Goal: Task Accomplishment & Management: Use online tool/utility

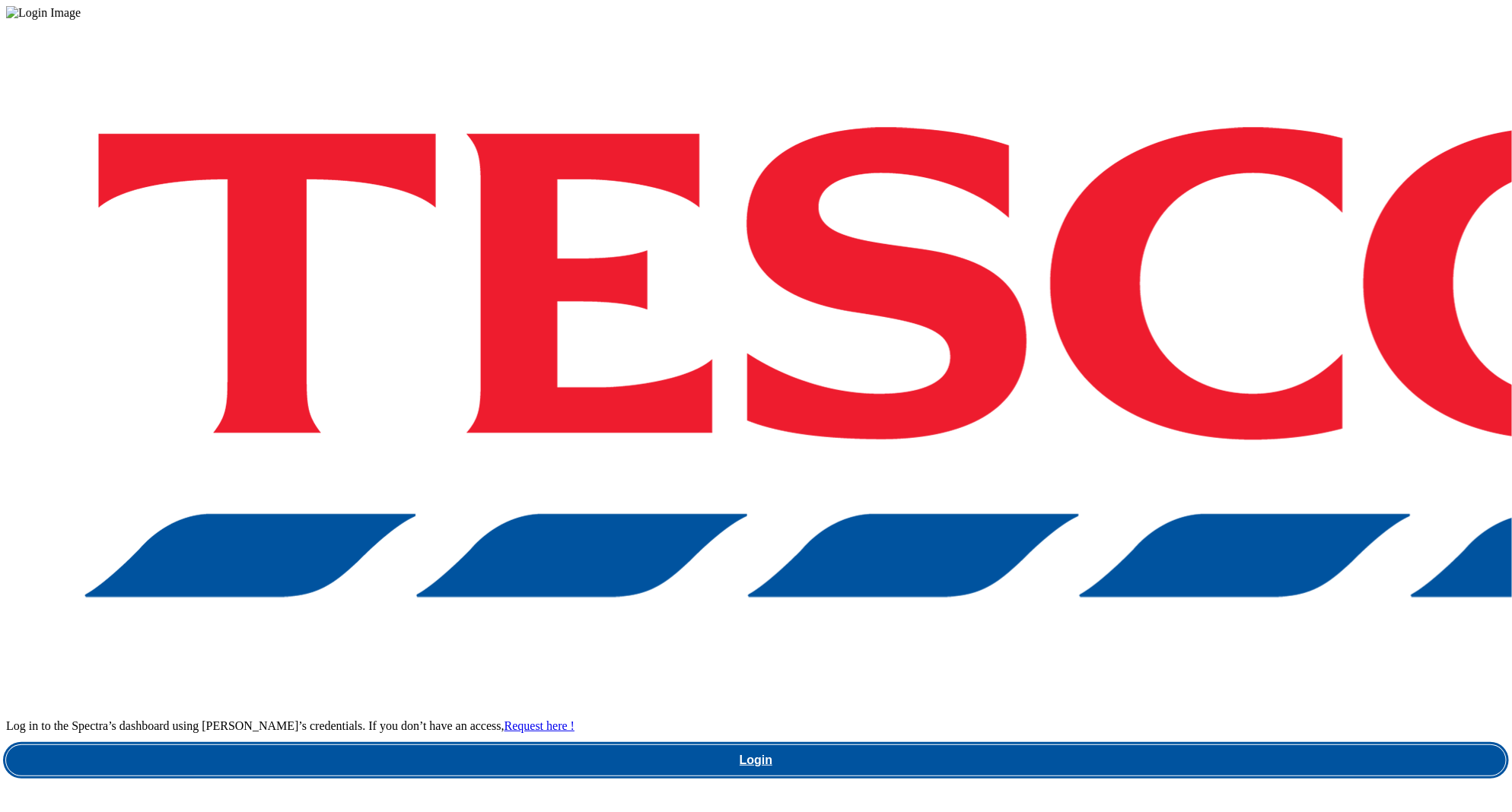
click at [1067, 745] on link "Login" at bounding box center [756, 760] width 1499 height 31
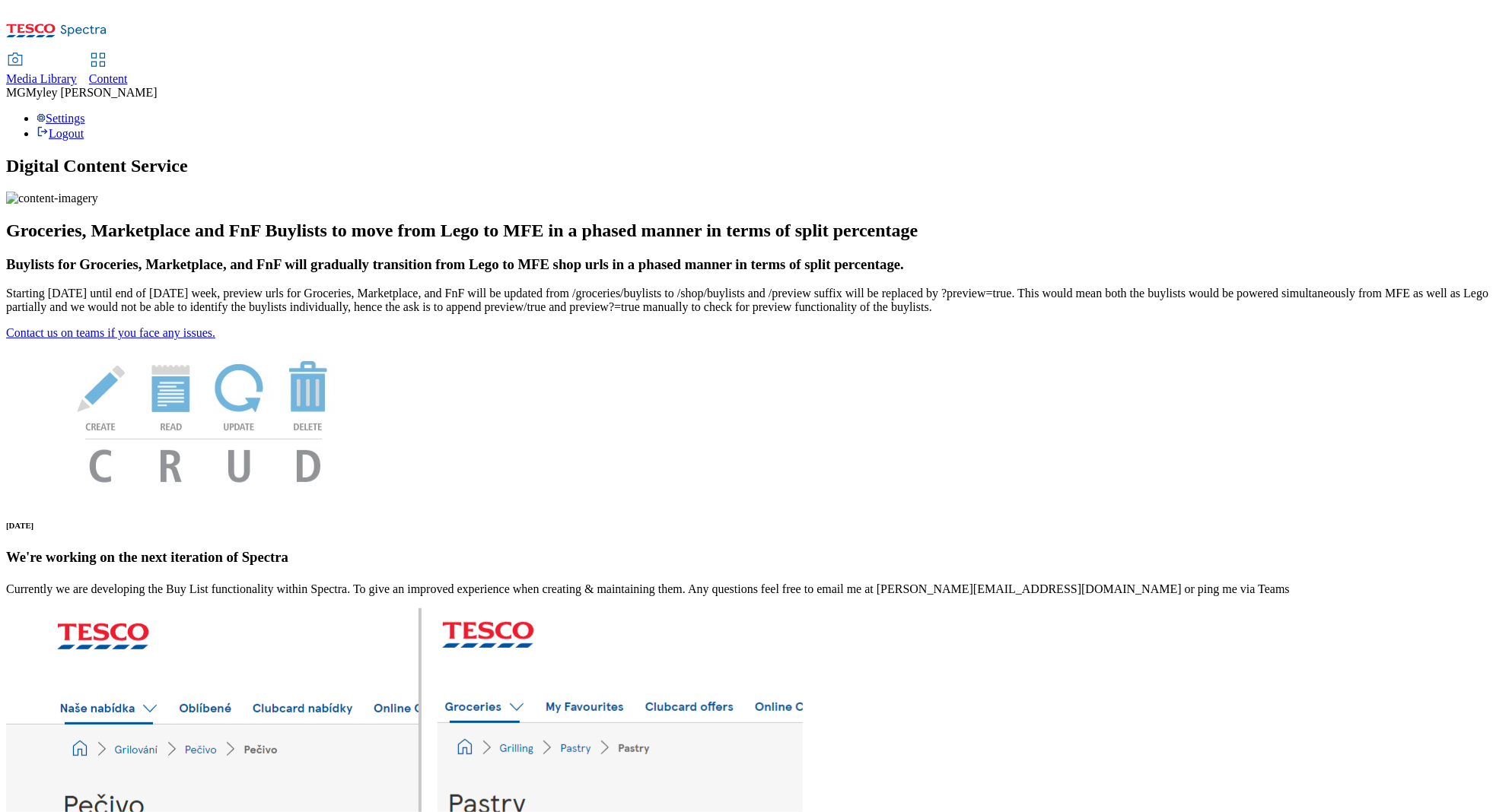
click at [128, 54] on link "Content" at bounding box center [108, 69] width 39 height 32
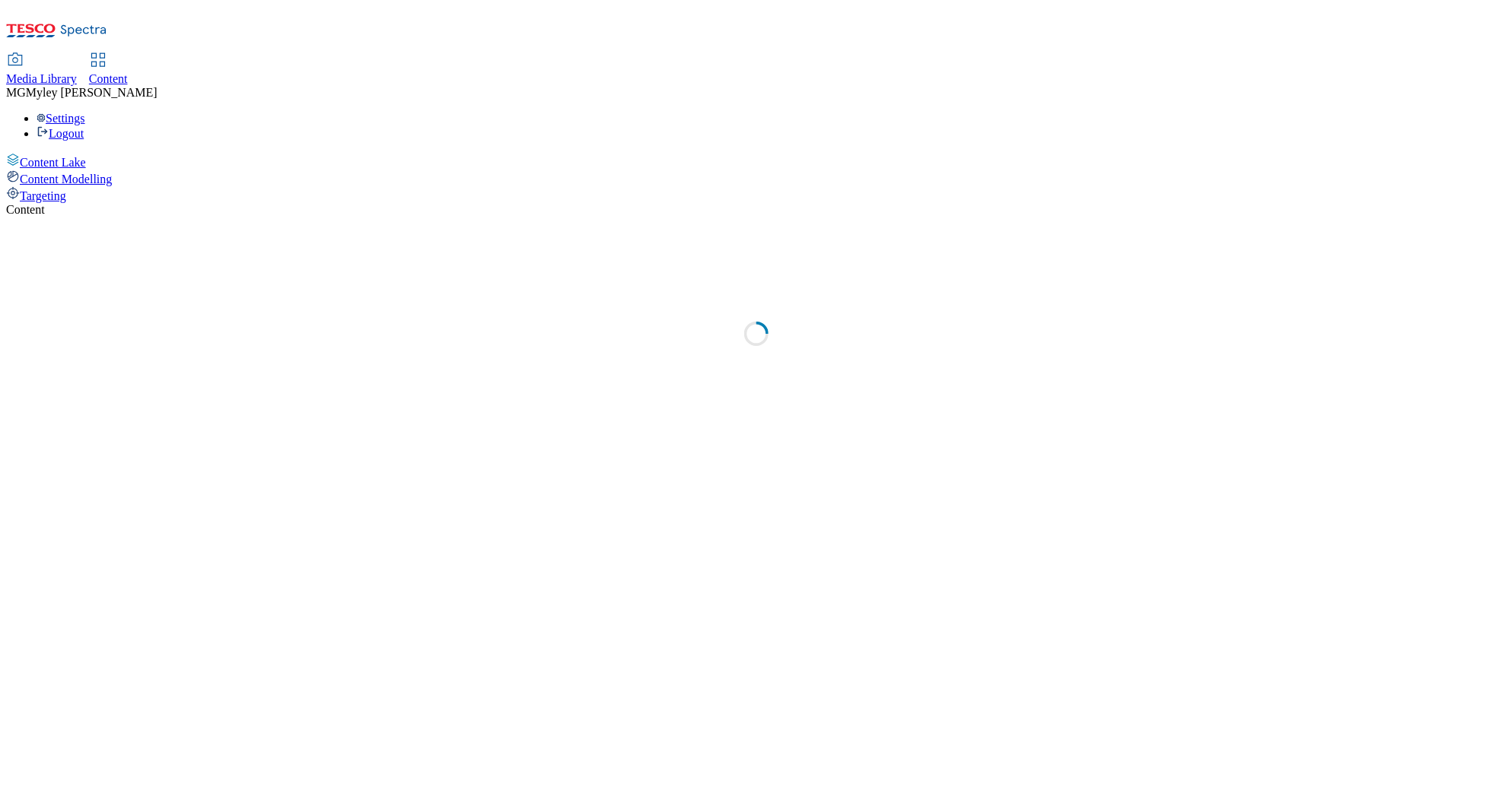
select select "ghs-[GEOGRAPHIC_DATA]"
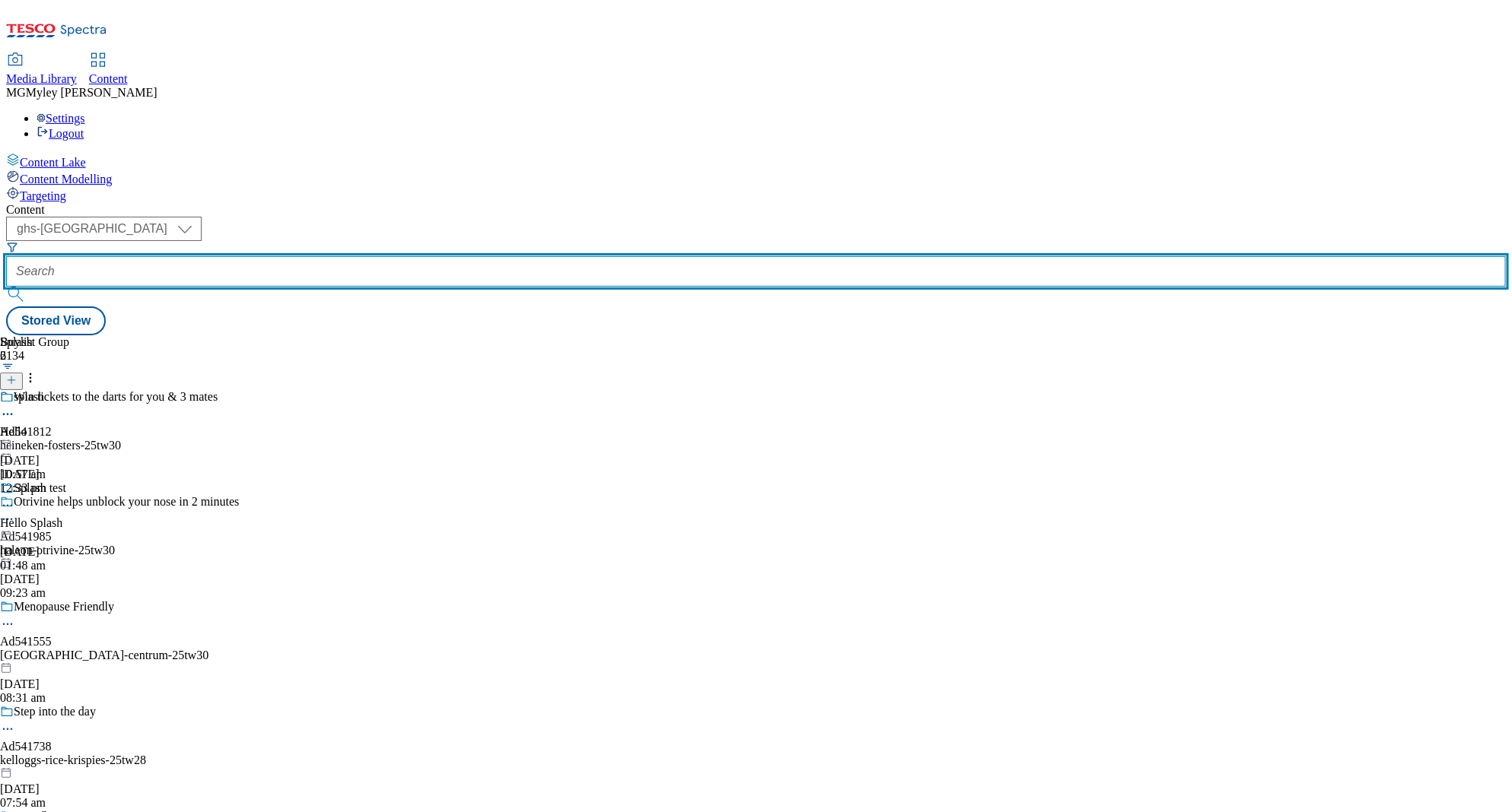
click at [354, 256] on input "text" at bounding box center [756, 271] width 1499 height 31
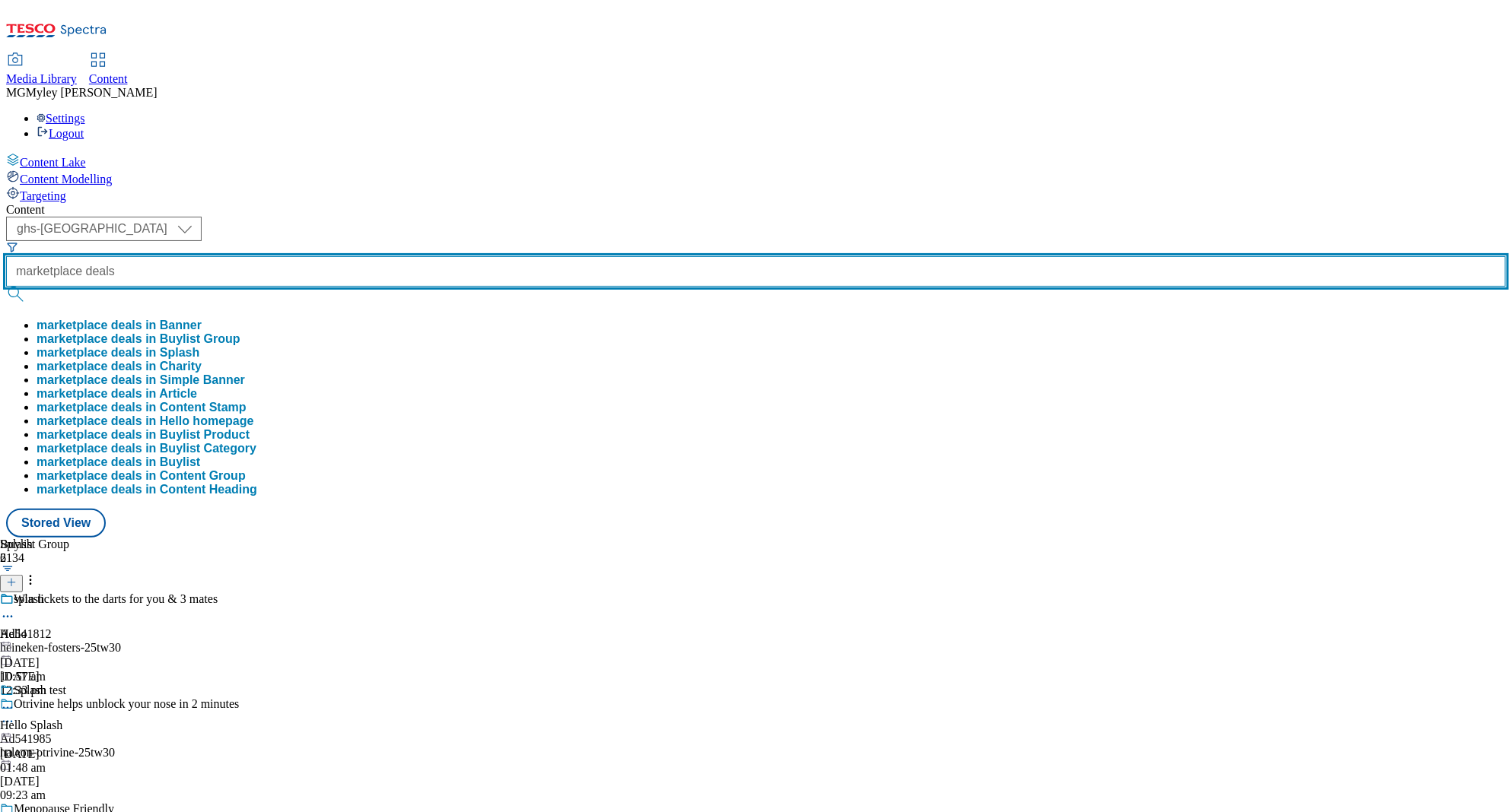
type input "marketplace deals"
click at [6, 286] on button "submit" at bounding box center [17, 294] width 21 height 15
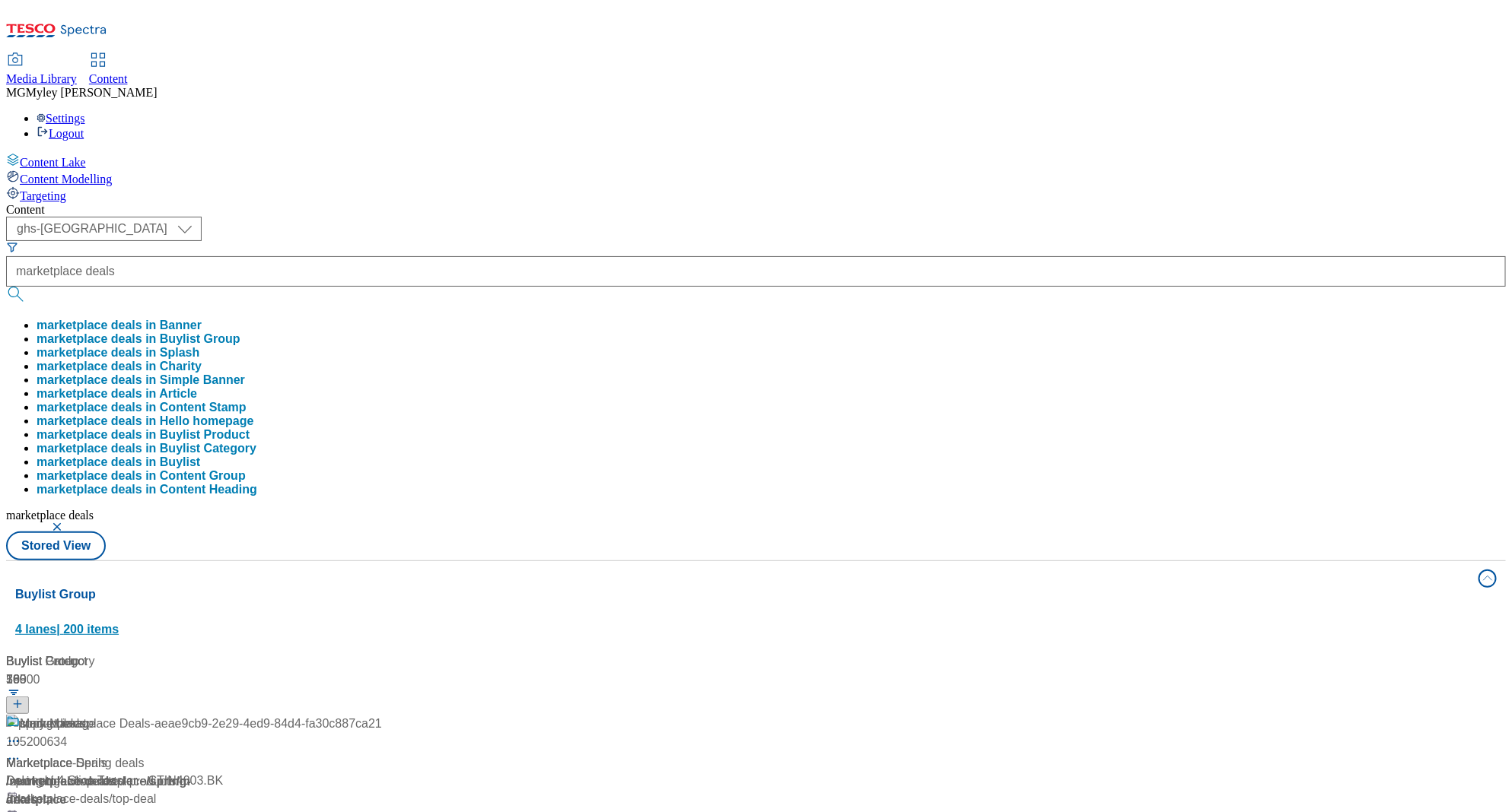
click at [594, 586] on div "Buylist Group 4 lanes | 200 items" at bounding box center [741, 612] width 1454 height 52
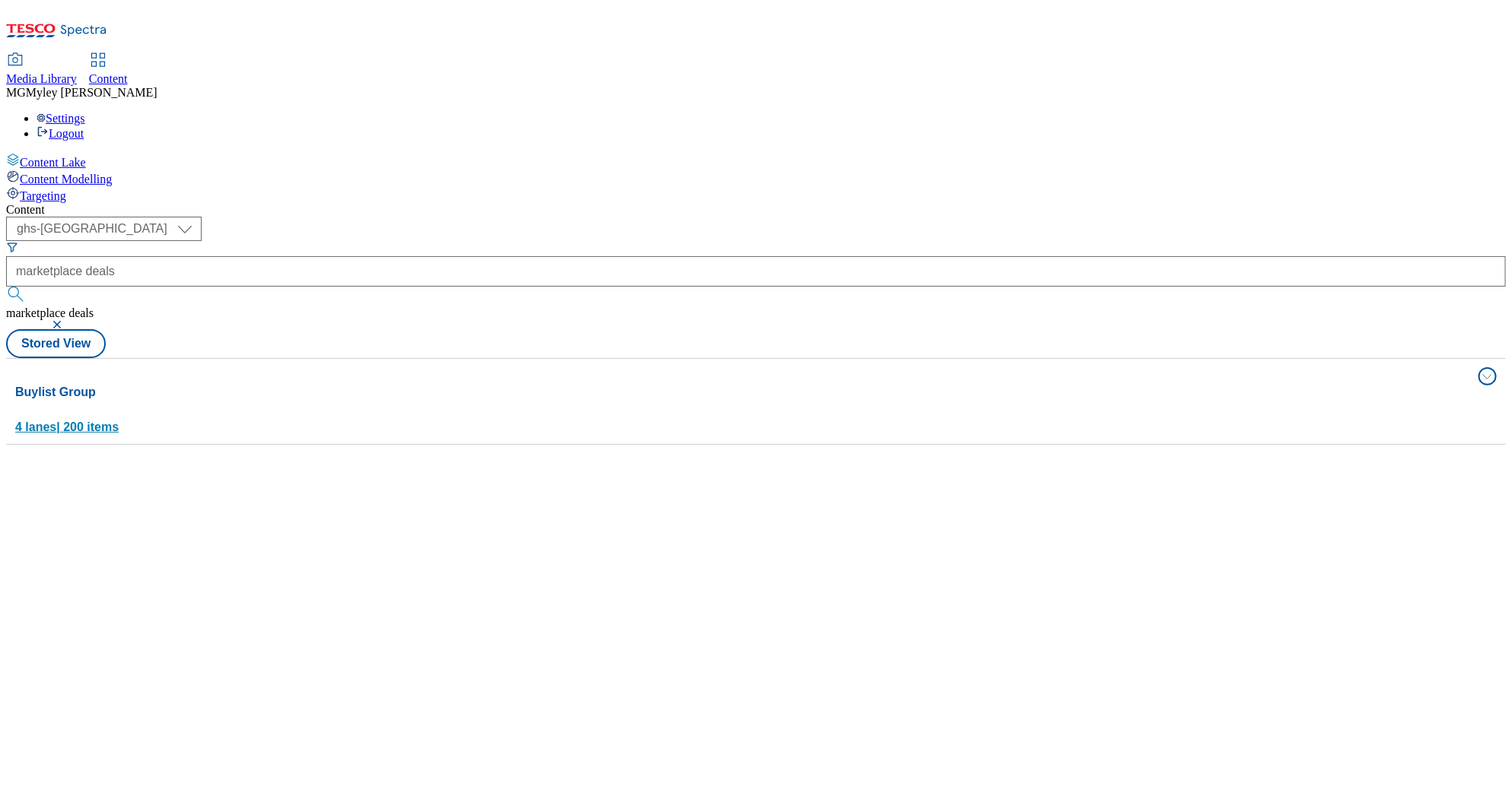
click at [359, 384] on div "Buylist Group 4 lanes | 200 items" at bounding box center [741, 410] width 1454 height 52
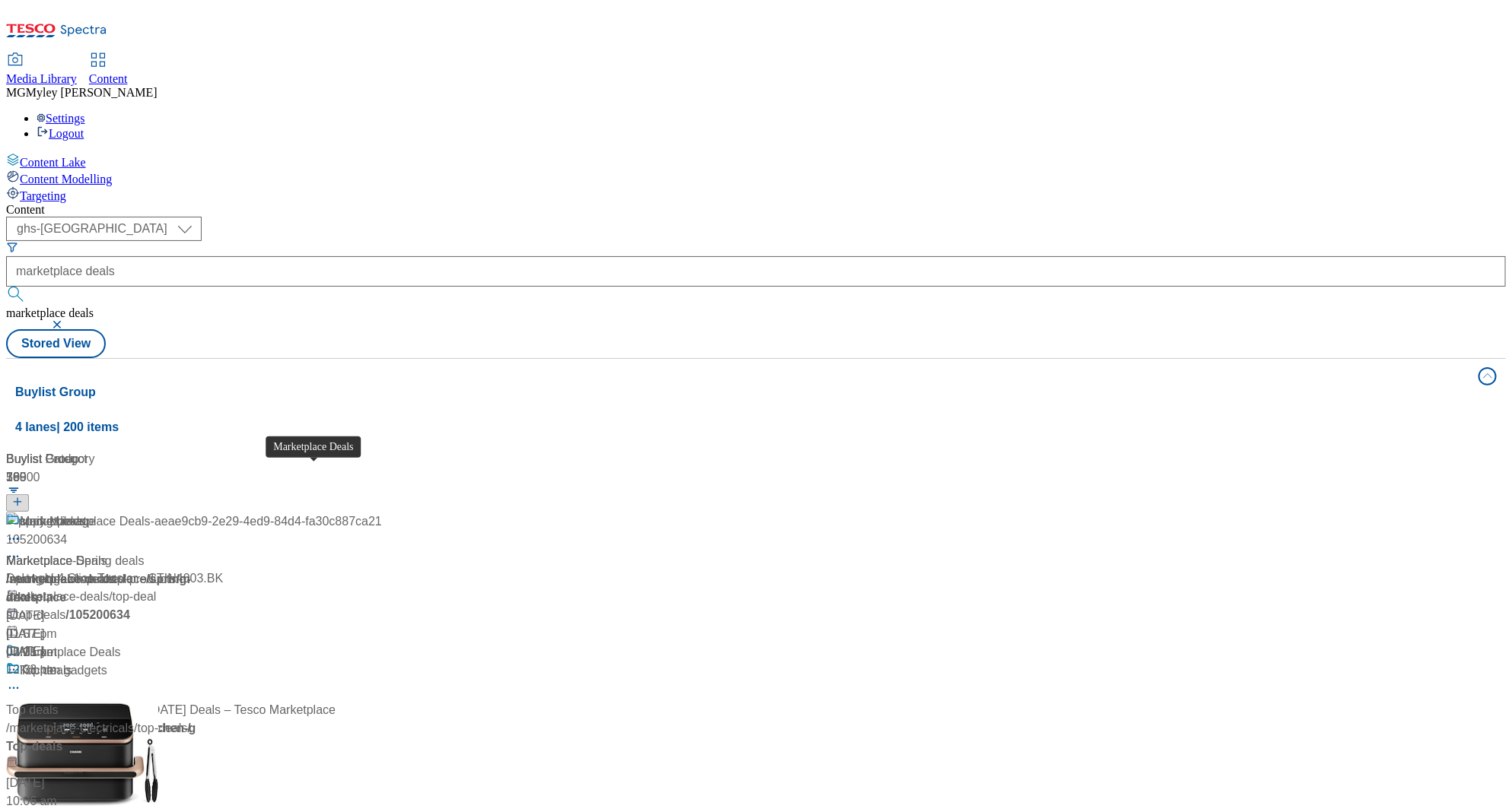
click at [121, 643] on div "Marketplace Deals" at bounding box center [70, 652] width 101 height 18
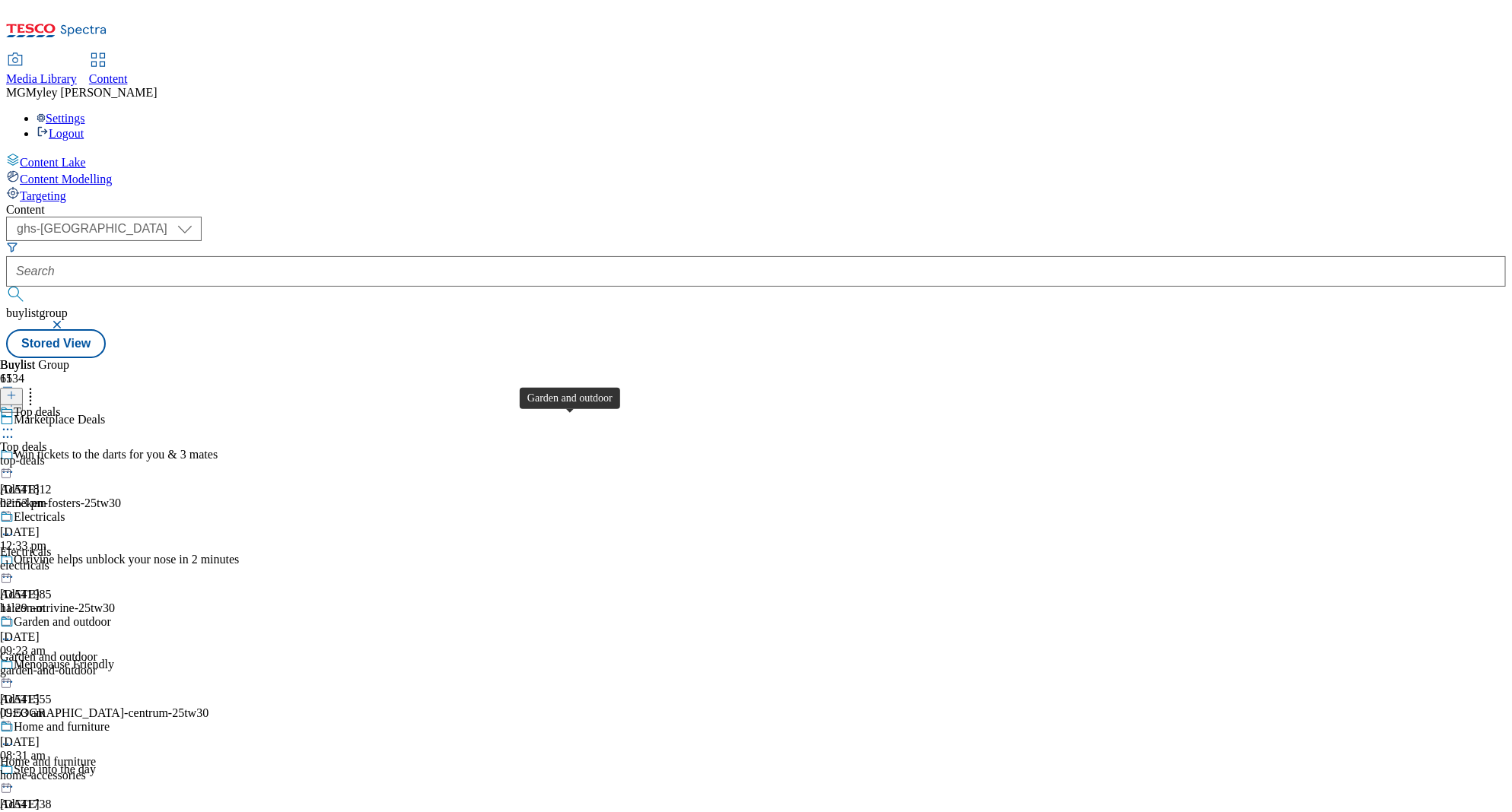
scroll to position [345, 0]
click at [119, 769] on div "home-accessories" at bounding box center [59, 775] width 119 height 13
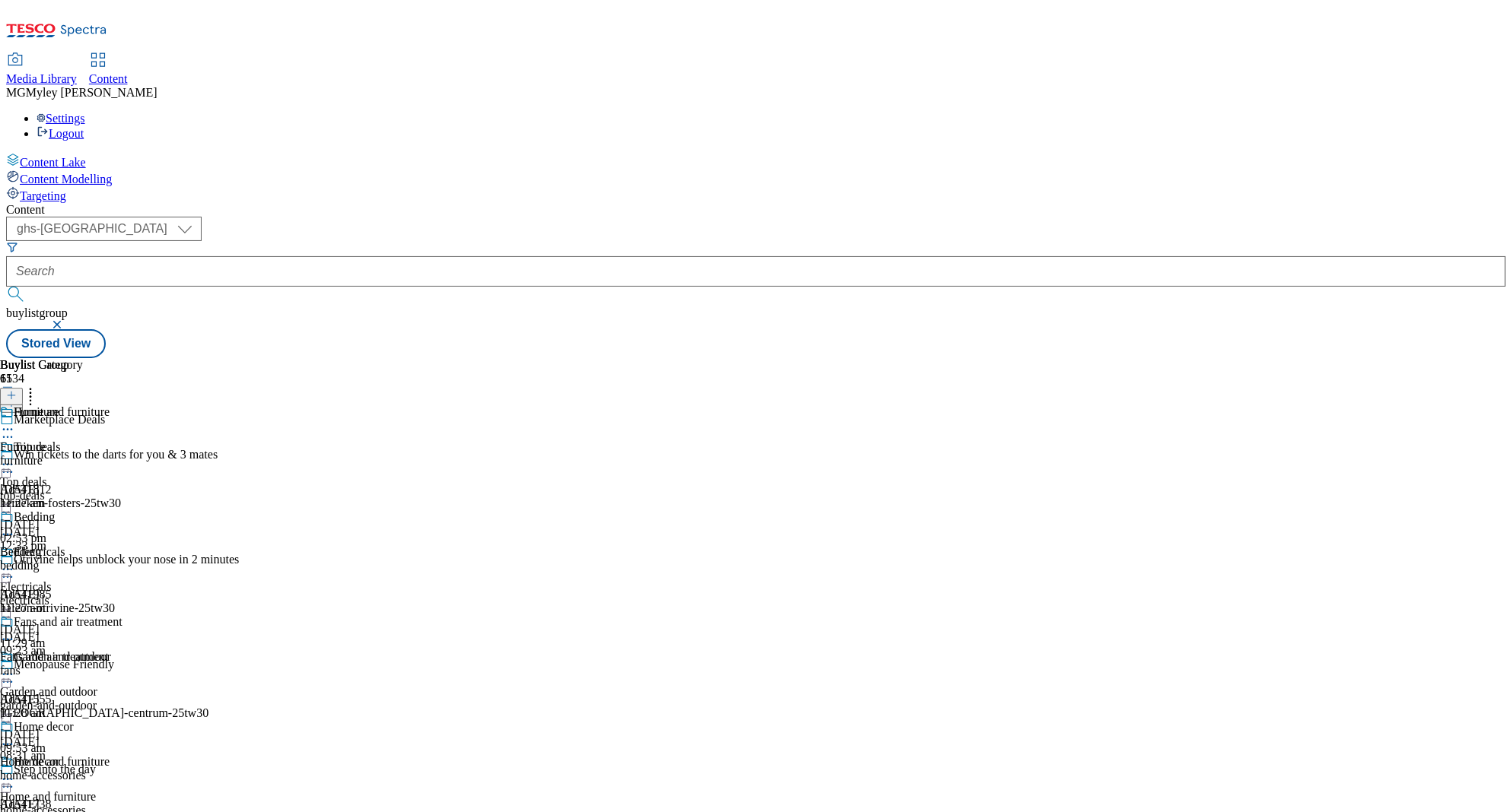
click at [122, 511] on div "Bedding Bedding bedding [DATE] 11:27 am" at bounding box center [61, 563] width 122 height 105
click at [122, 440] on div "Furniture Furniture furniture [DATE] 11:27 am" at bounding box center [61, 492] width 122 height 105
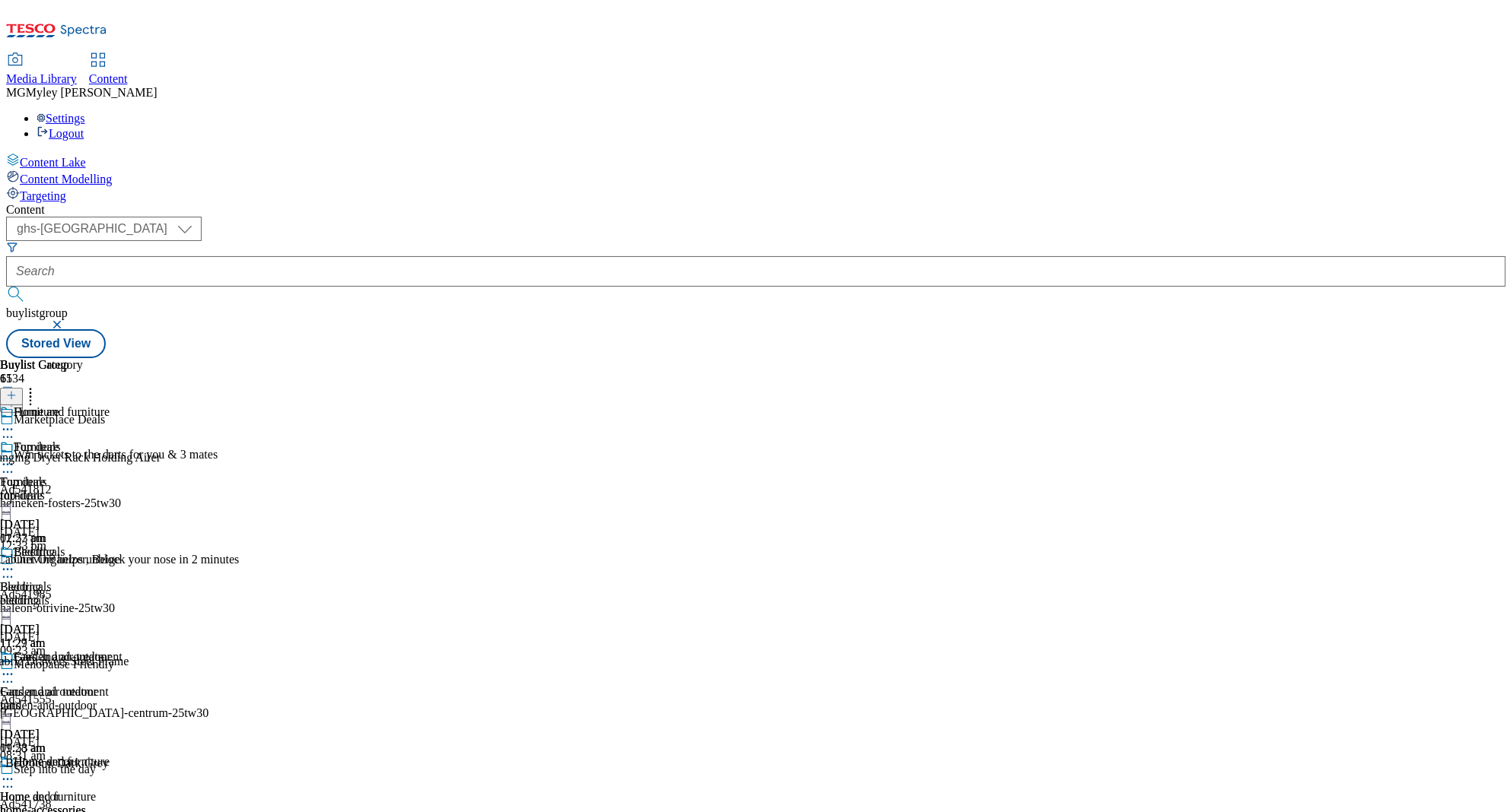
click at [15, 457] on icon at bounding box center [7, 464] width 15 height 15
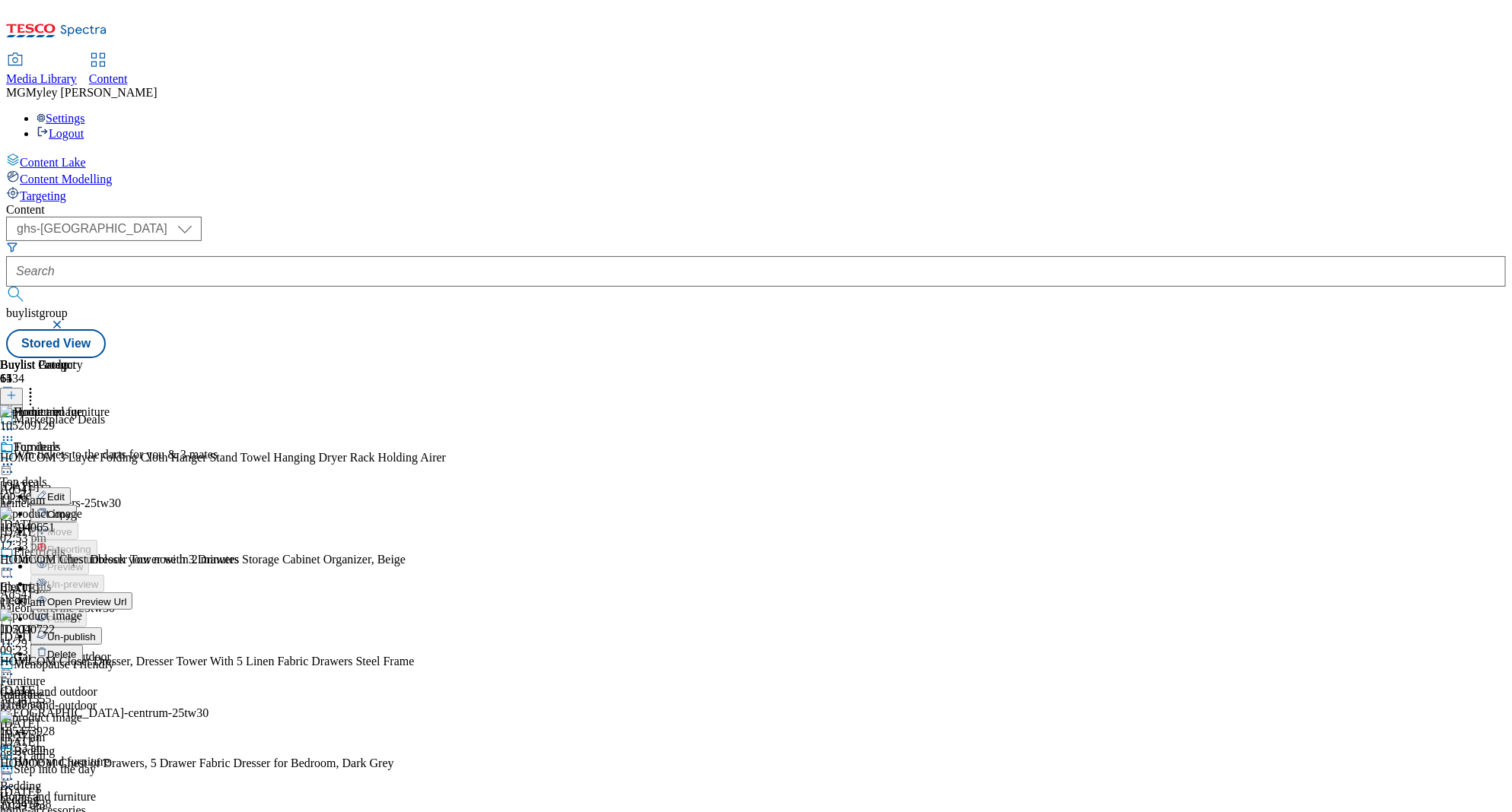
click at [71, 488] on button "Edit" at bounding box center [51, 496] width 40 height 17
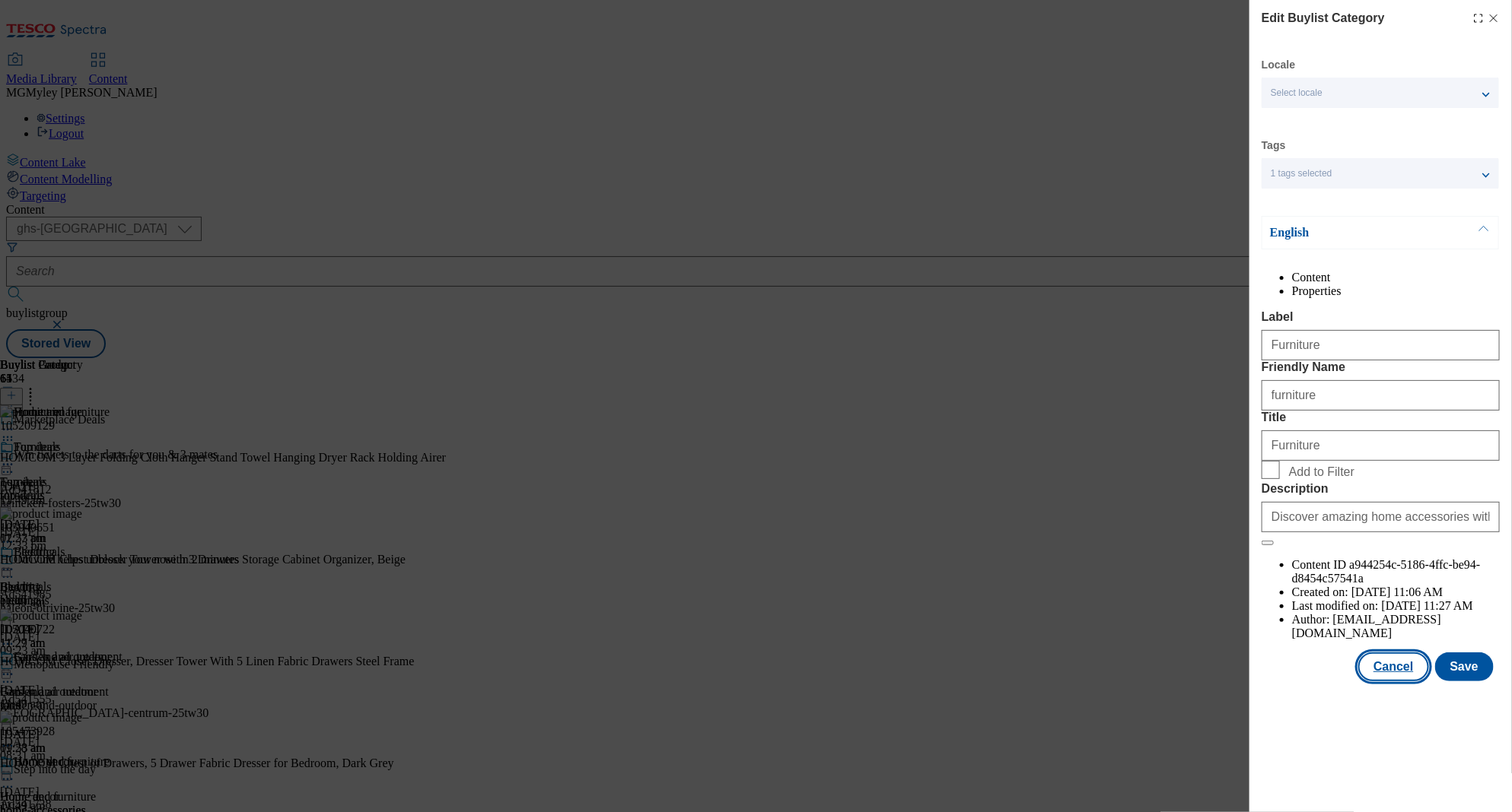
click at [1383, 681] on button "Cancel" at bounding box center [1393, 667] width 70 height 29
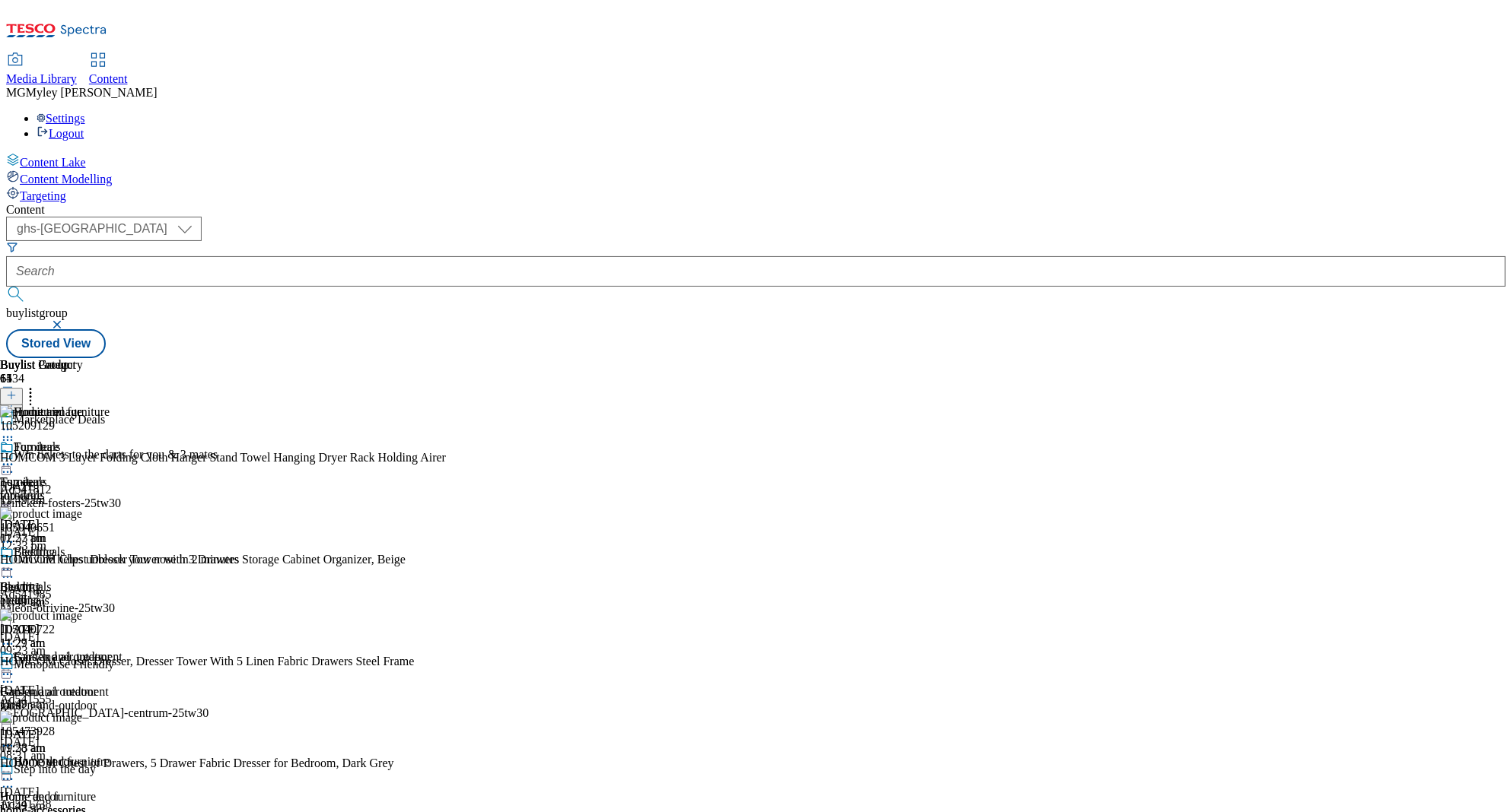
click at [15, 457] on icon at bounding box center [7, 464] width 15 height 15
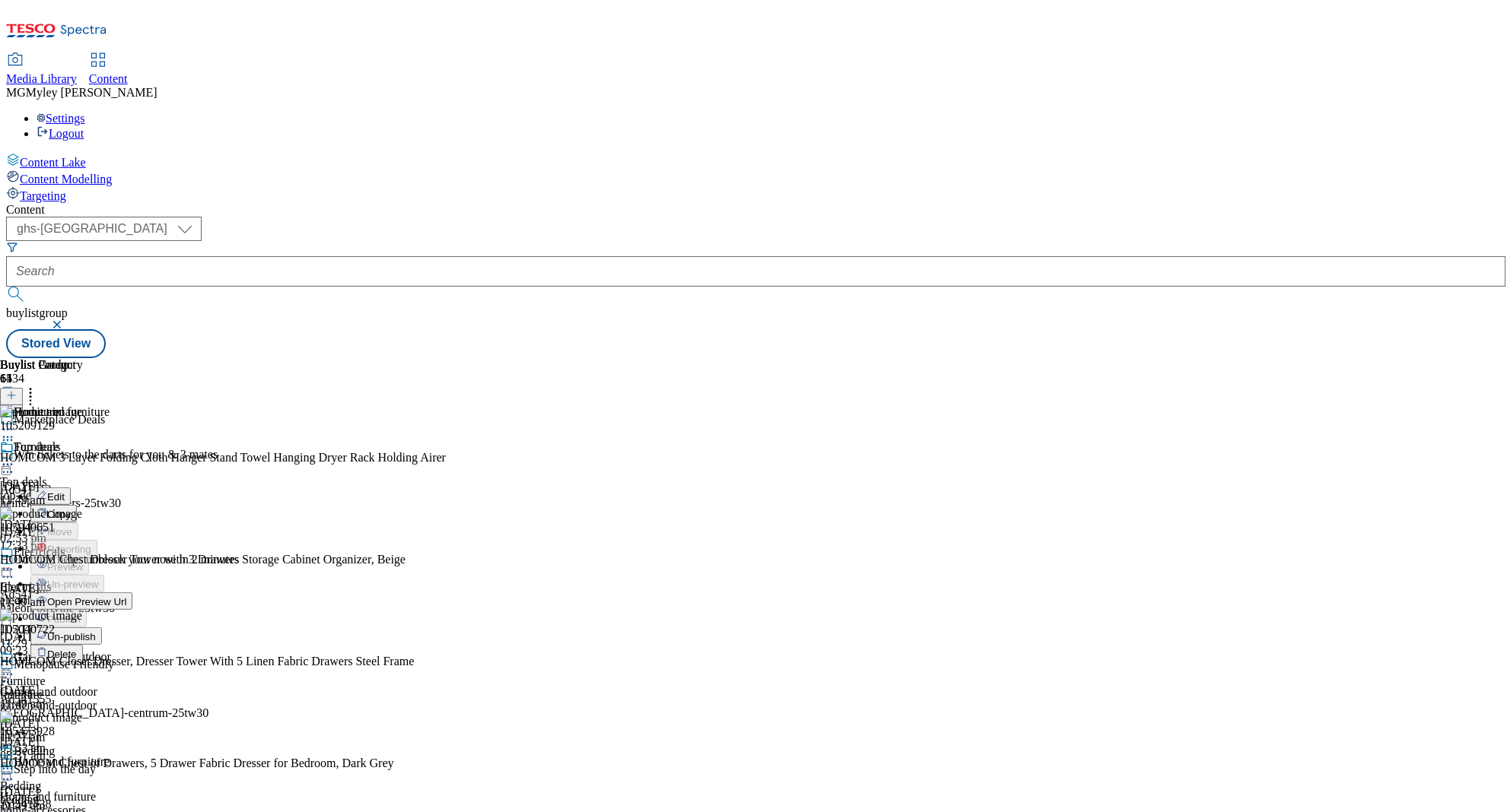
click at [71, 488] on button "Edit" at bounding box center [51, 496] width 40 height 17
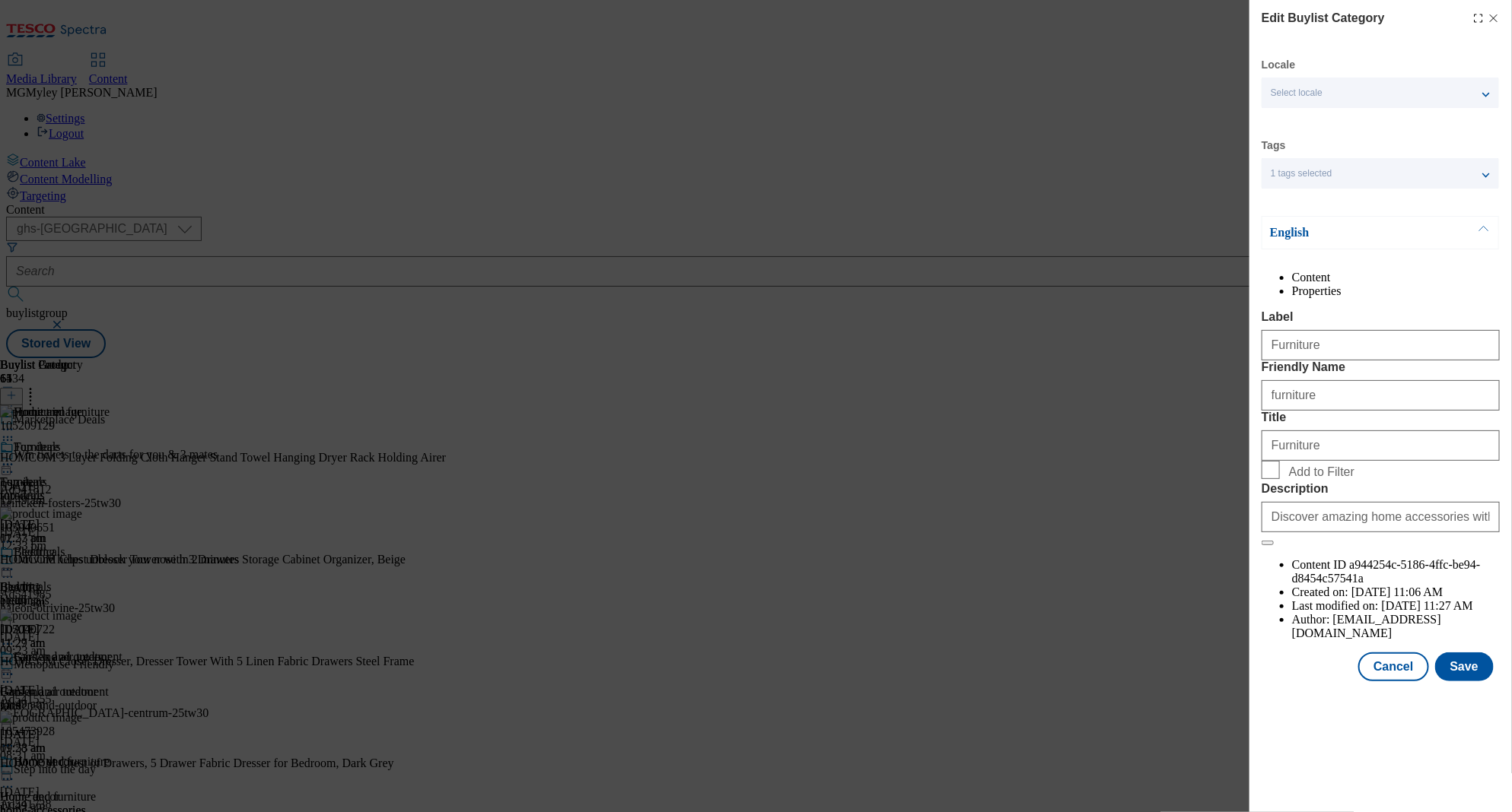
click at [1312, 479] on span "Add to Filter" at bounding box center [1321, 472] width 66 height 13
click at [1280, 479] on input "Add to Filter" at bounding box center [1270, 470] width 18 height 18
checkbox input "true"
click at [1476, 681] on button "Save" at bounding box center [1464, 667] width 58 height 29
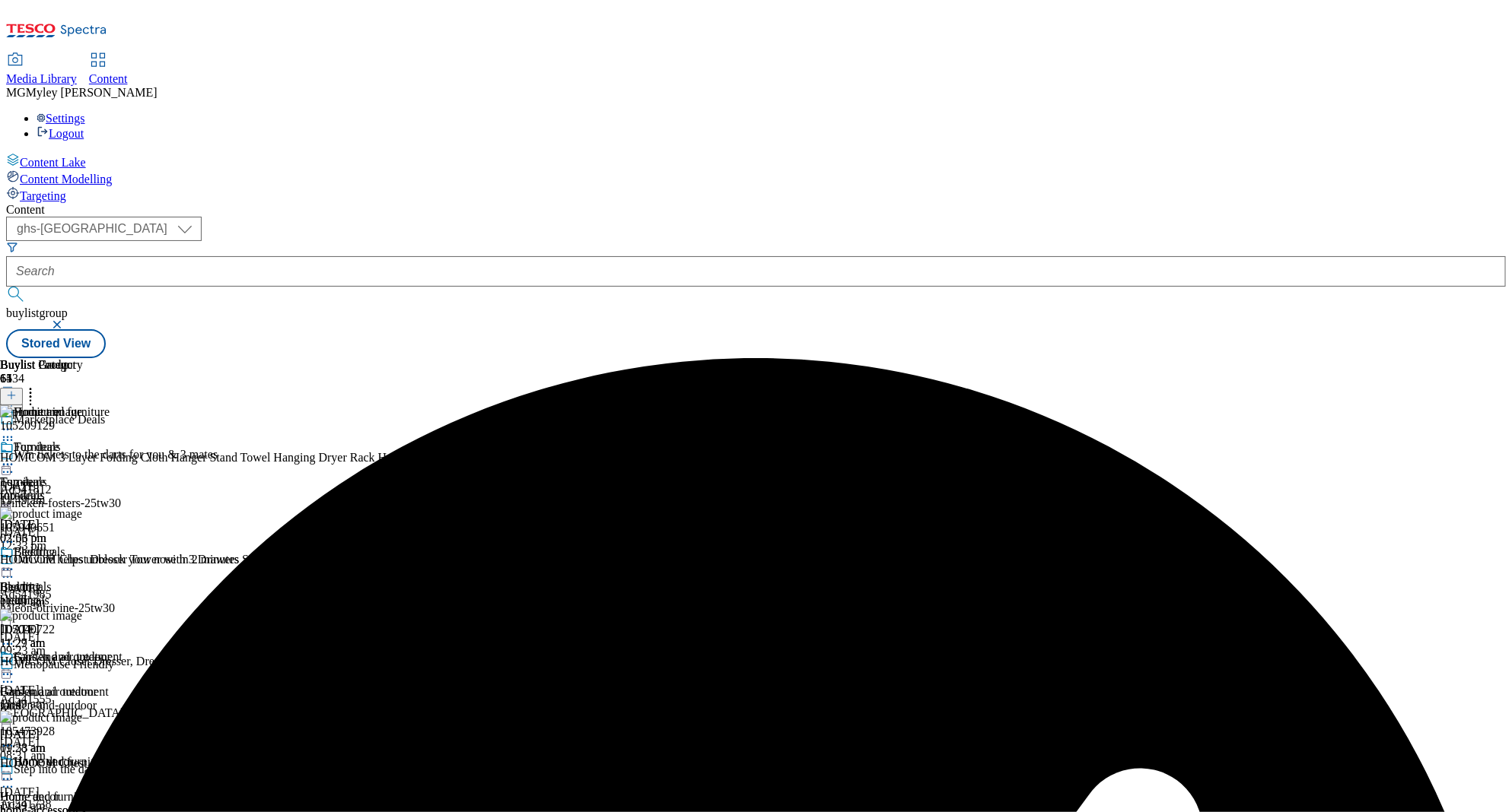
scroll to position [176, 0]
click at [122, 650] on div "Fans and air treatment" at bounding box center [68, 657] width 109 height 13
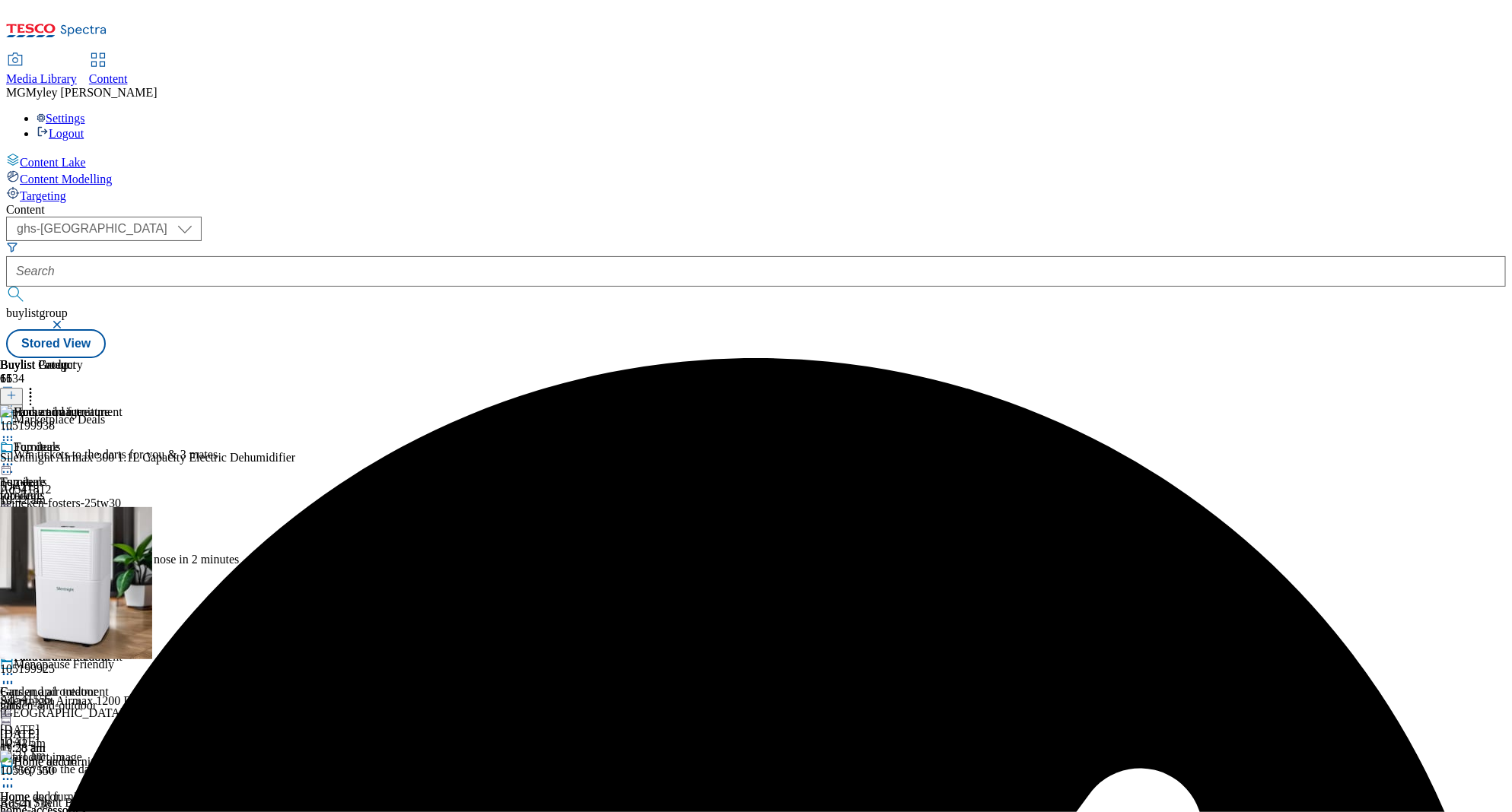
click at [15, 667] on icon at bounding box center [7, 674] width 15 height 15
click at [71, 698] on button "Edit" at bounding box center [51, 706] width 40 height 17
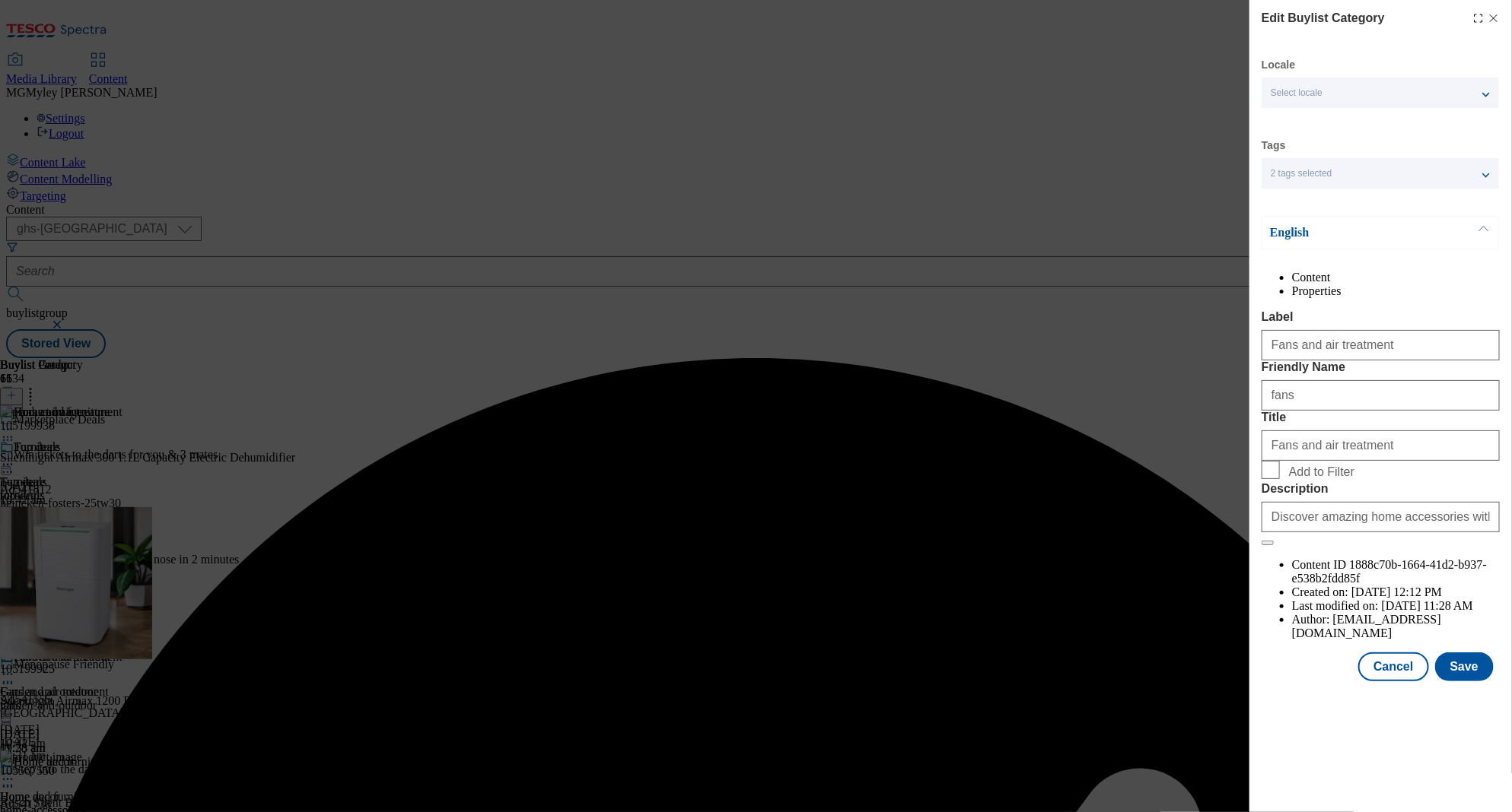
click at [1315, 479] on span "Add to Filter" at bounding box center [1321, 472] width 66 height 13
click at [1280, 479] on input "Add to Filter" at bounding box center [1270, 470] width 18 height 18
checkbox input "true"
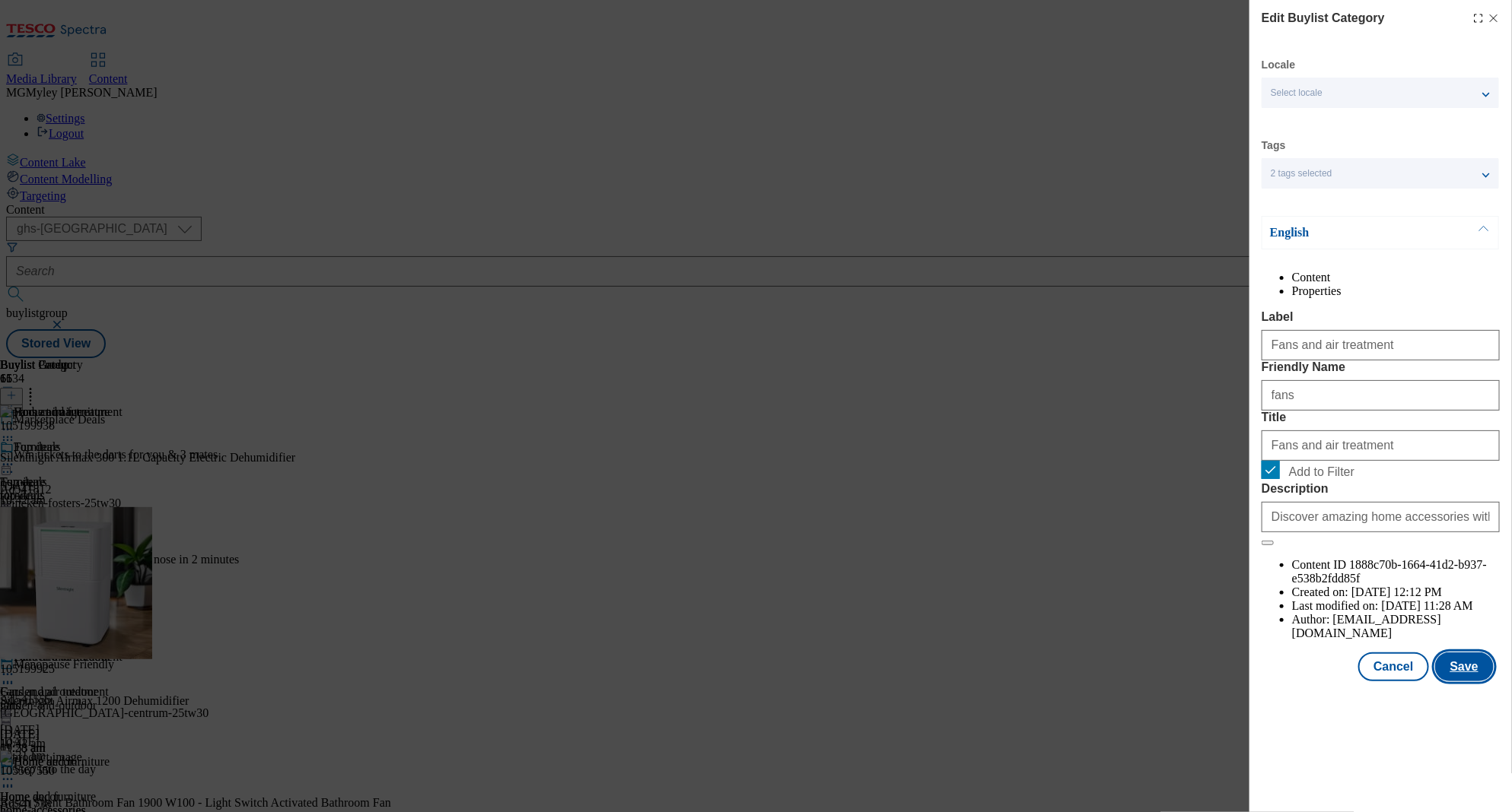
click at [1484, 681] on button "Save" at bounding box center [1464, 667] width 58 height 29
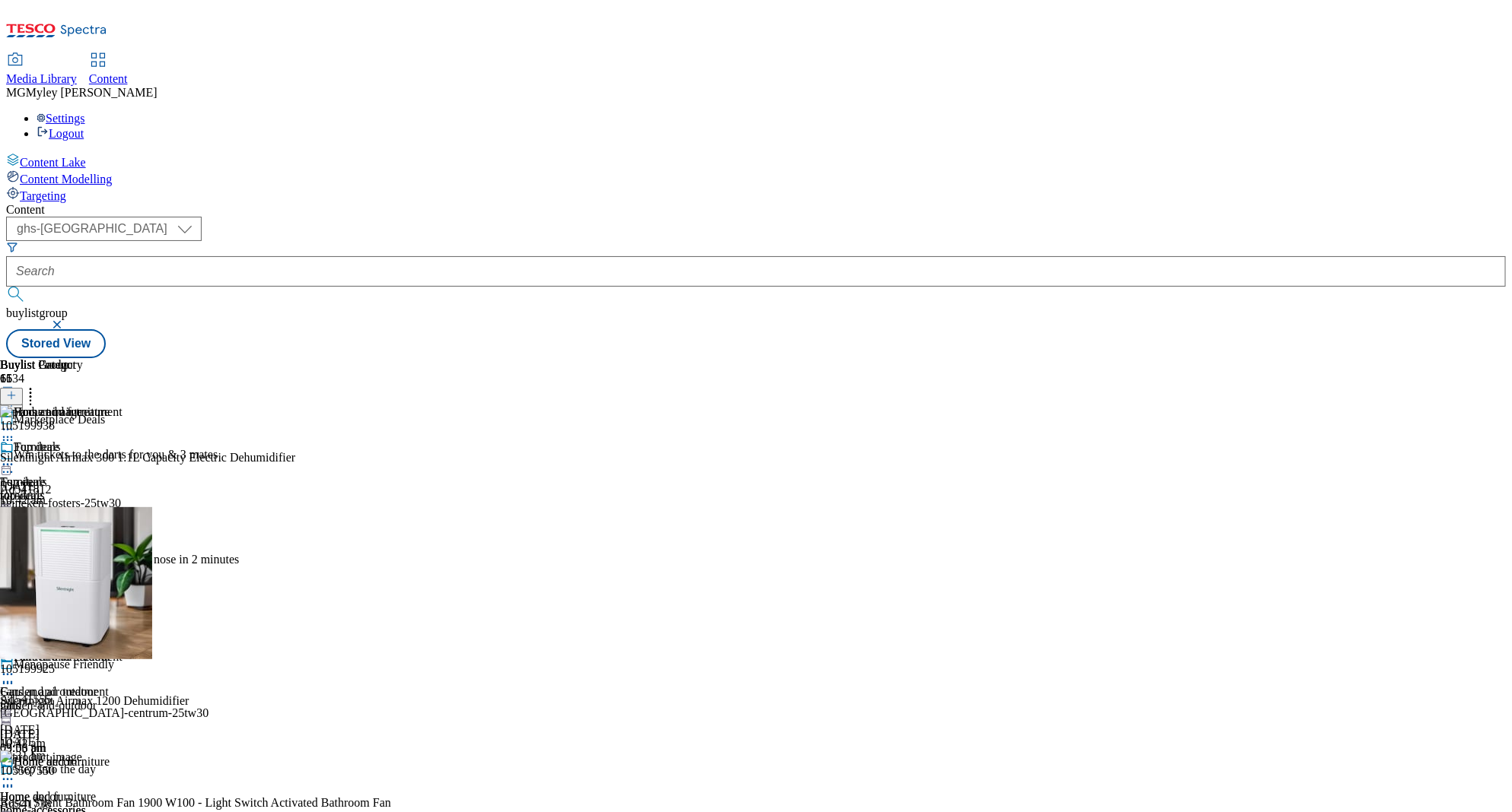
click at [122, 532] on div "03:06 pm" at bounding box center [61, 538] width 122 height 13
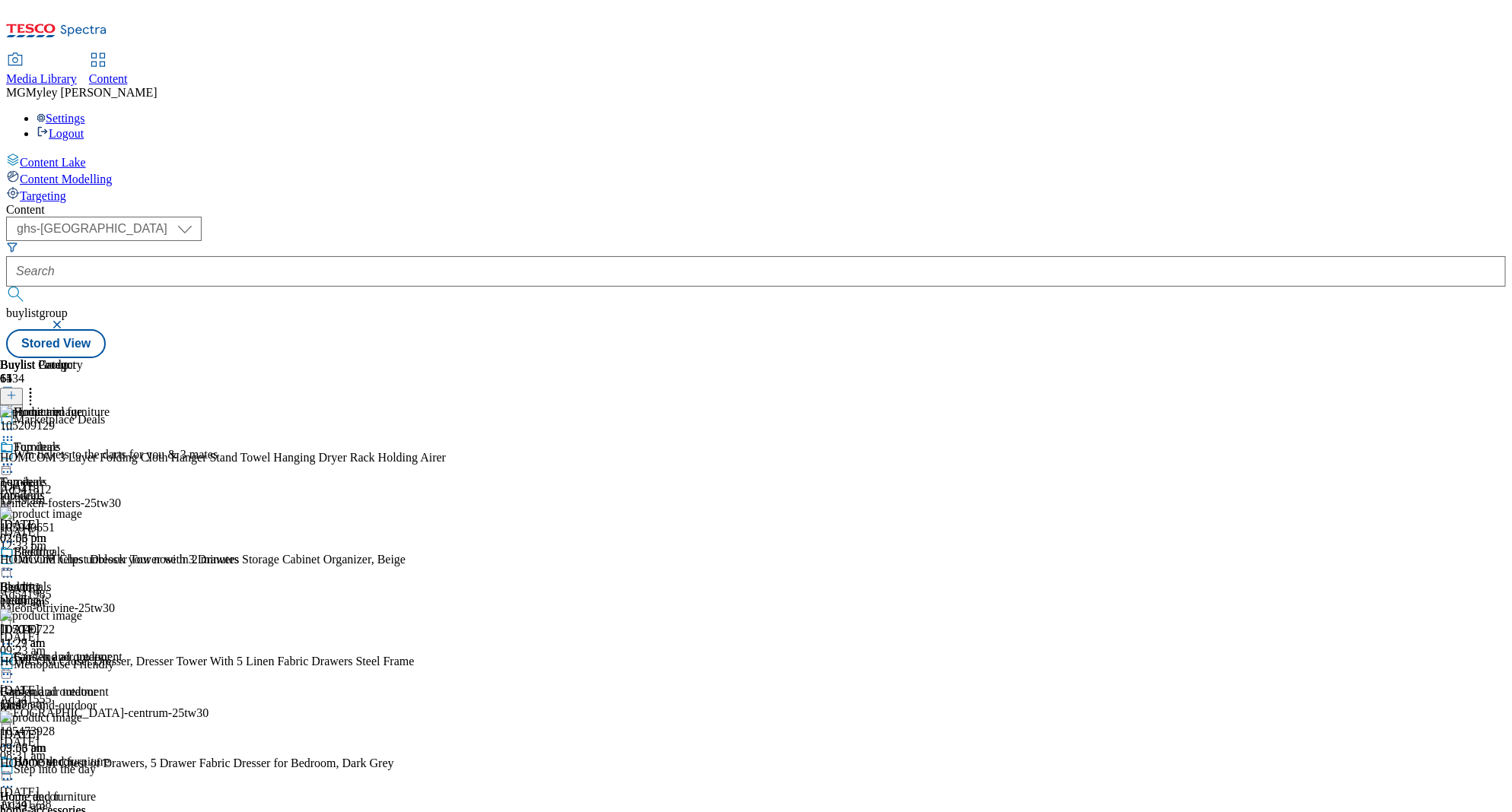
click at [15, 457] on icon at bounding box center [7, 464] width 15 height 15
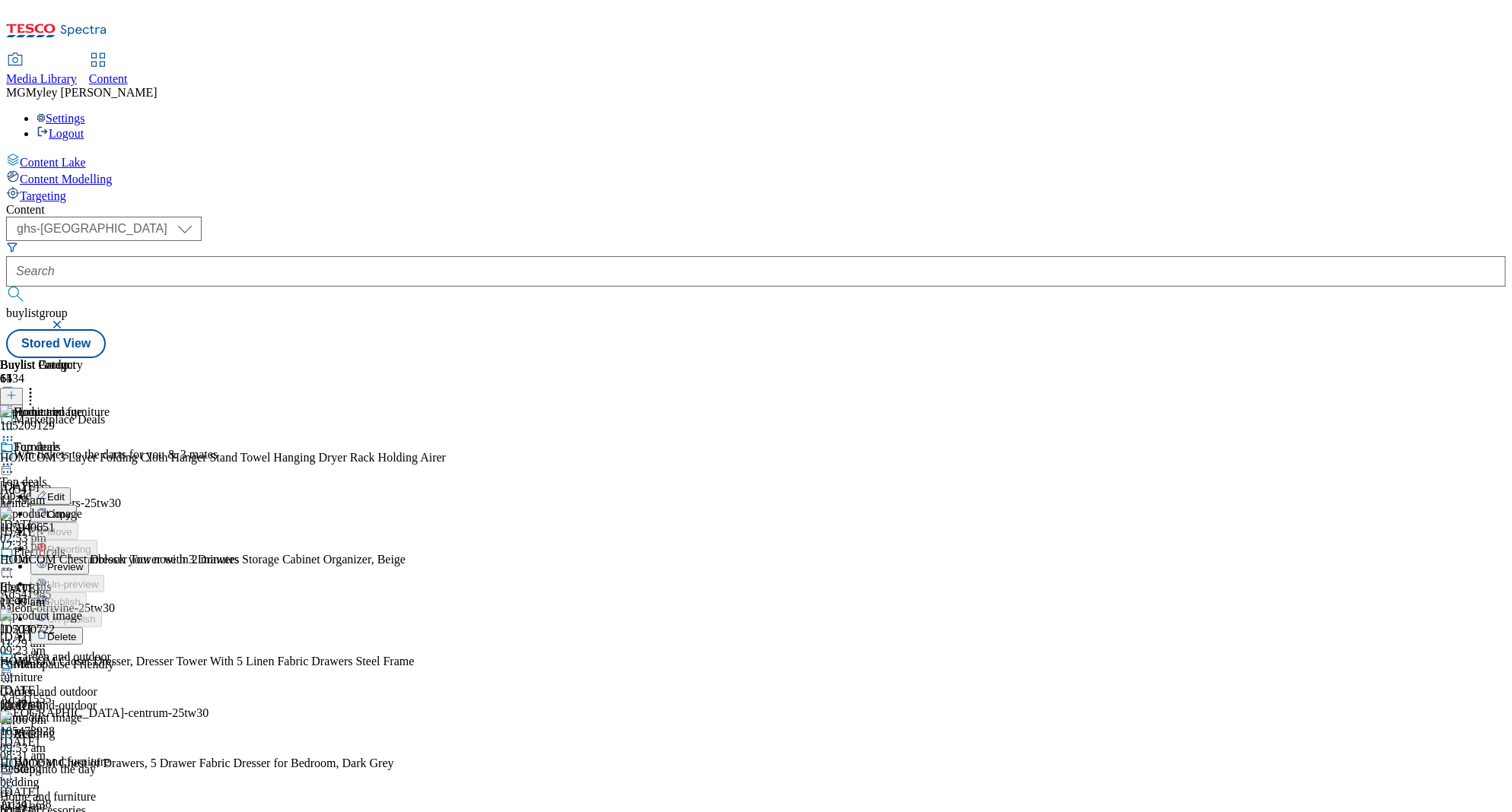
click at [83, 561] on span "Preview" at bounding box center [65, 567] width 36 height 11
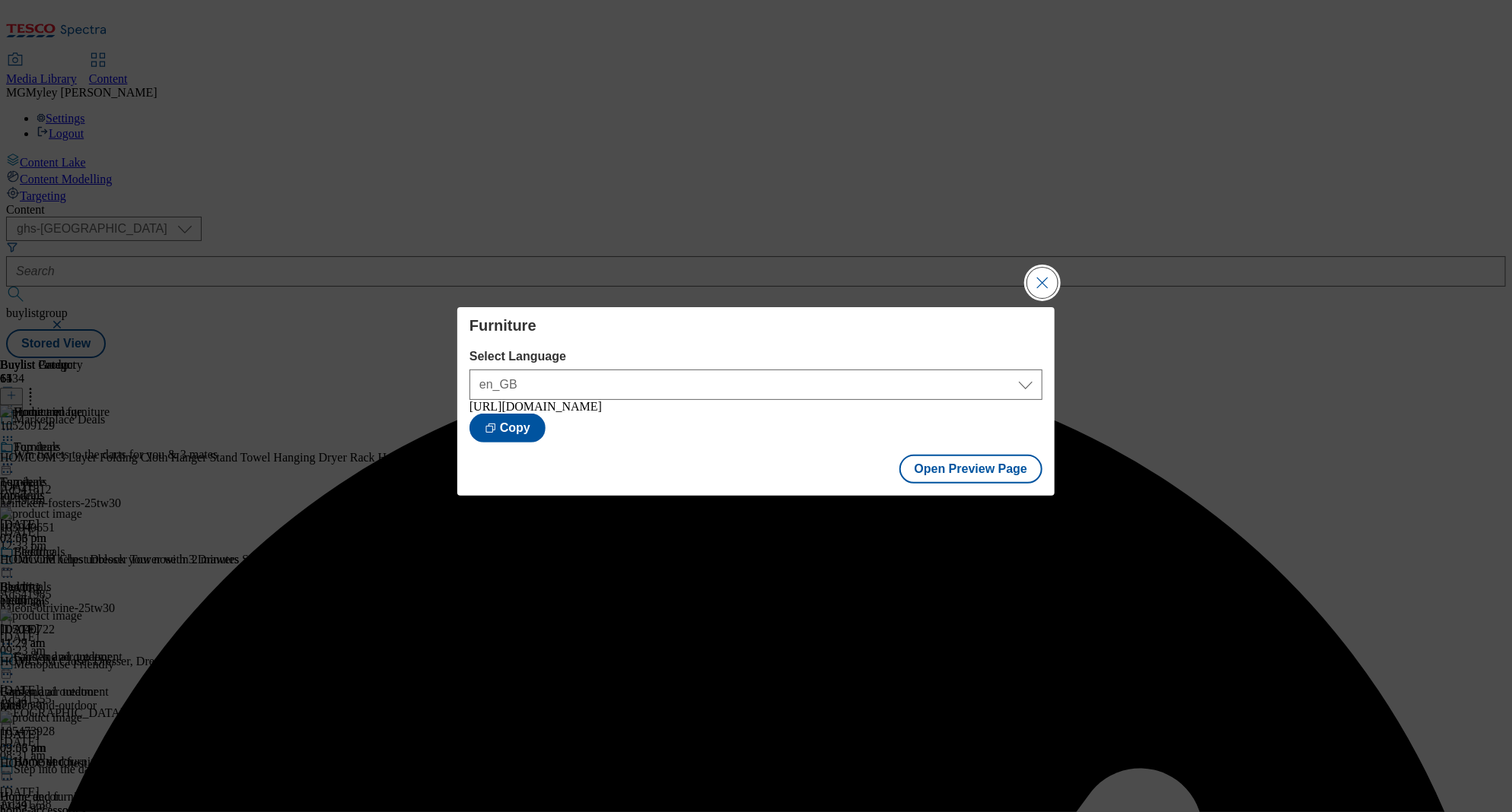
click at [1048, 271] on button "Close Modal" at bounding box center [1042, 283] width 31 height 31
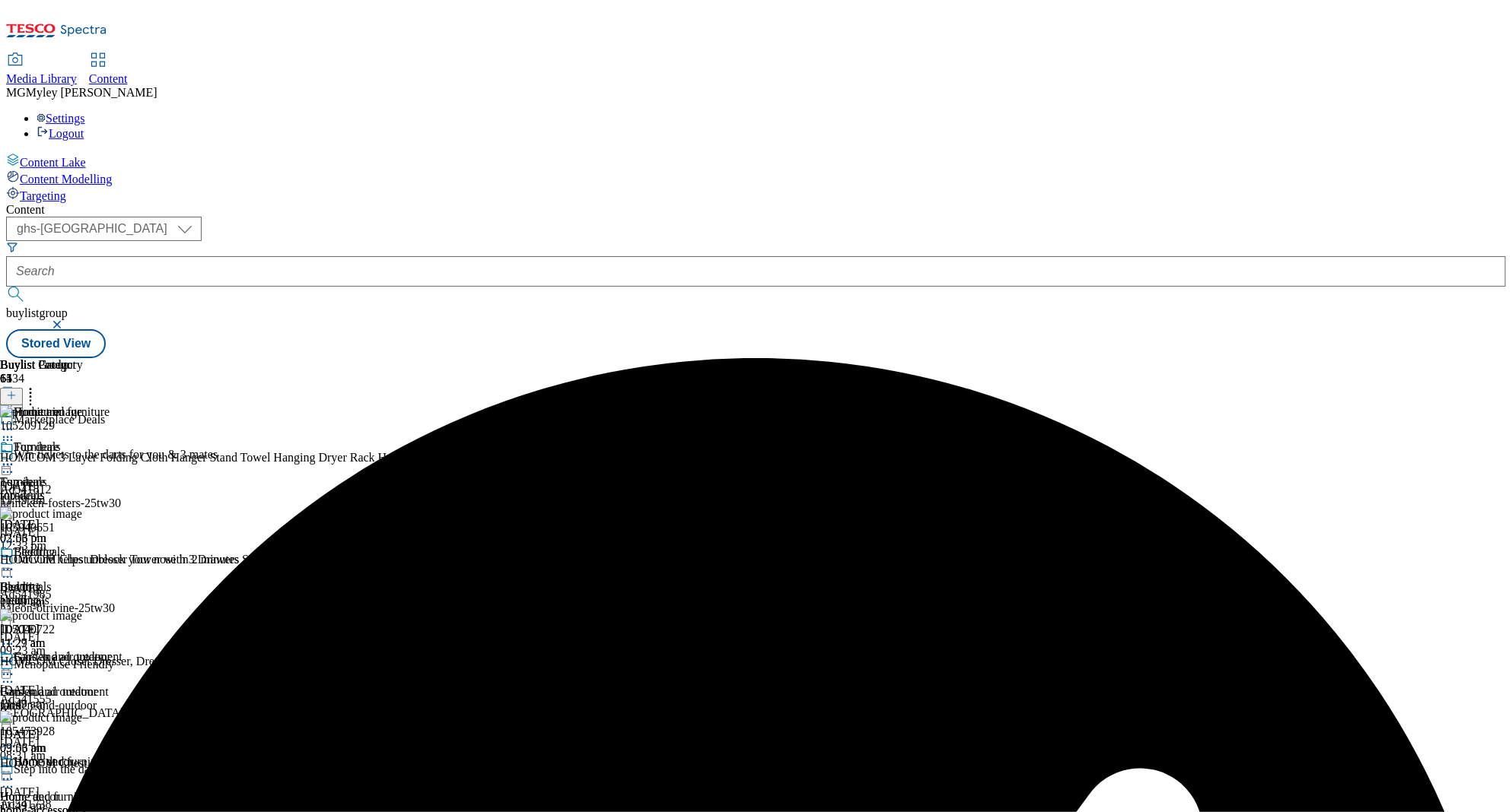
scroll to position [272, 0]
click at [122, 699] on div "fans" at bounding box center [61, 705] width 122 height 13
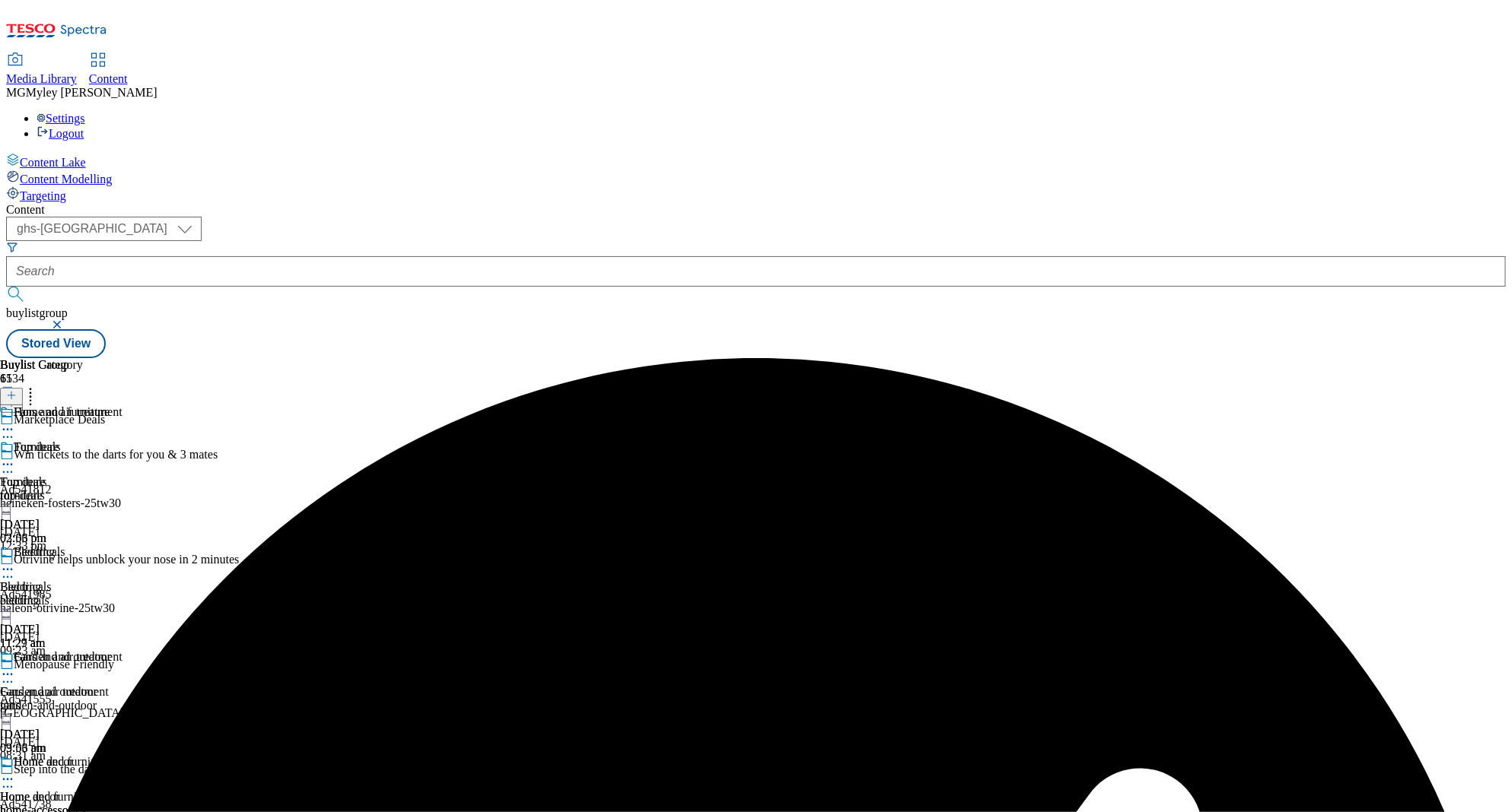
click at [15, 667] on icon at bounding box center [7, 674] width 15 height 15
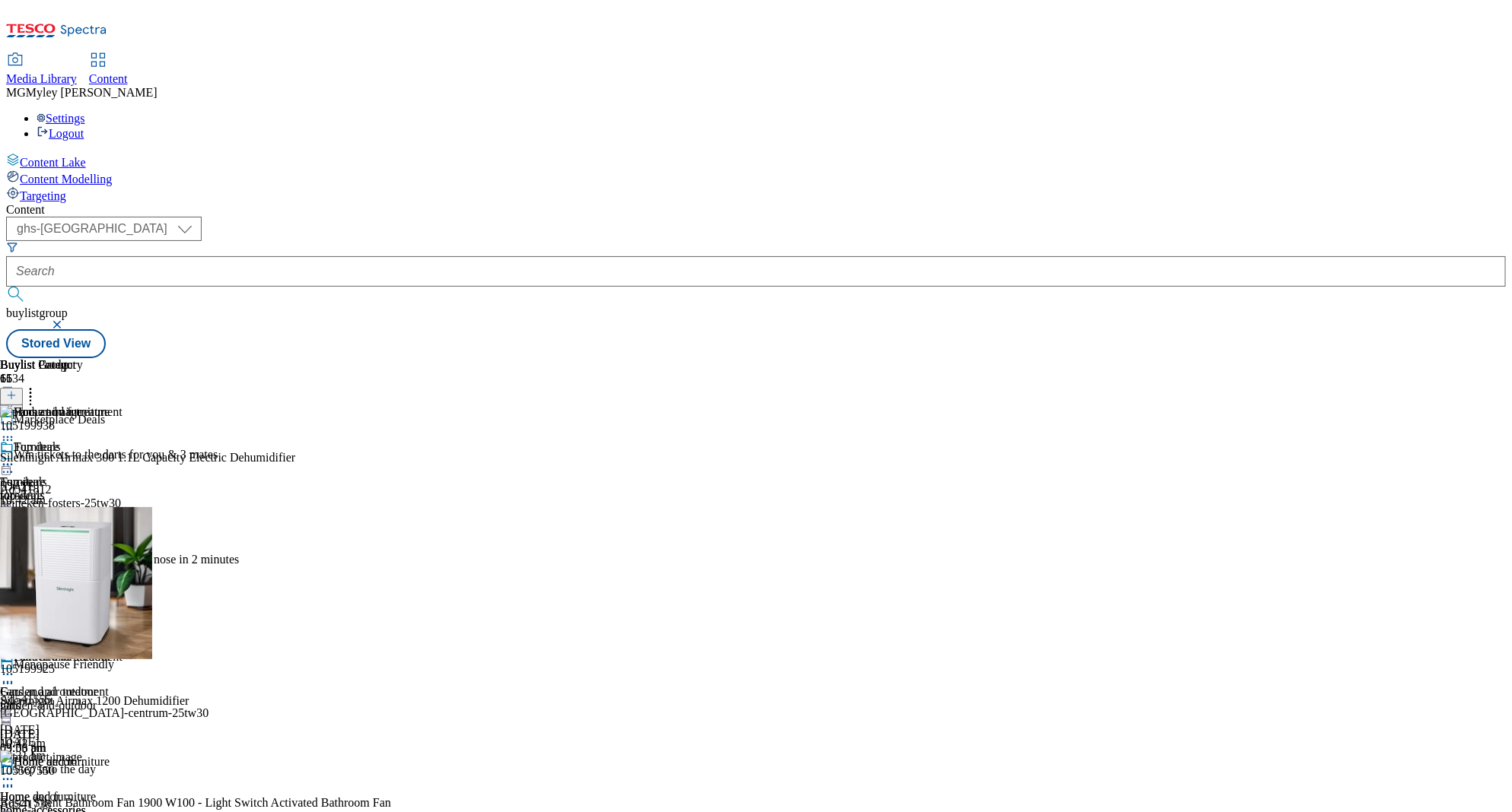
click at [122, 755] on div "Home decor Home decor home-accessories [DATE] 11:27 am" at bounding box center [61, 807] width 122 height 105
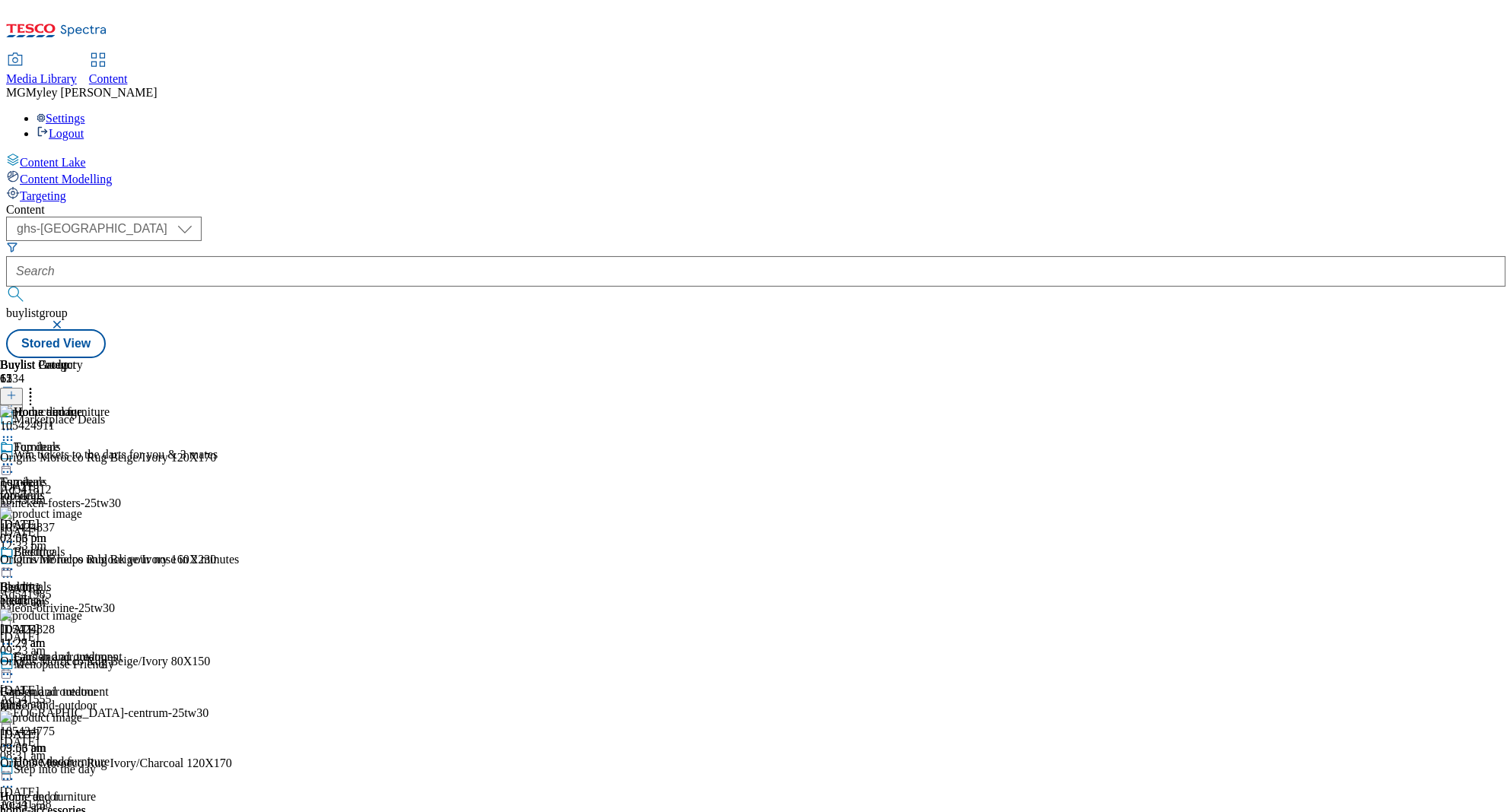
scroll to position [440, 0]
click at [119, 594] on div "electricals" at bounding box center [59, 601] width 119 height 13
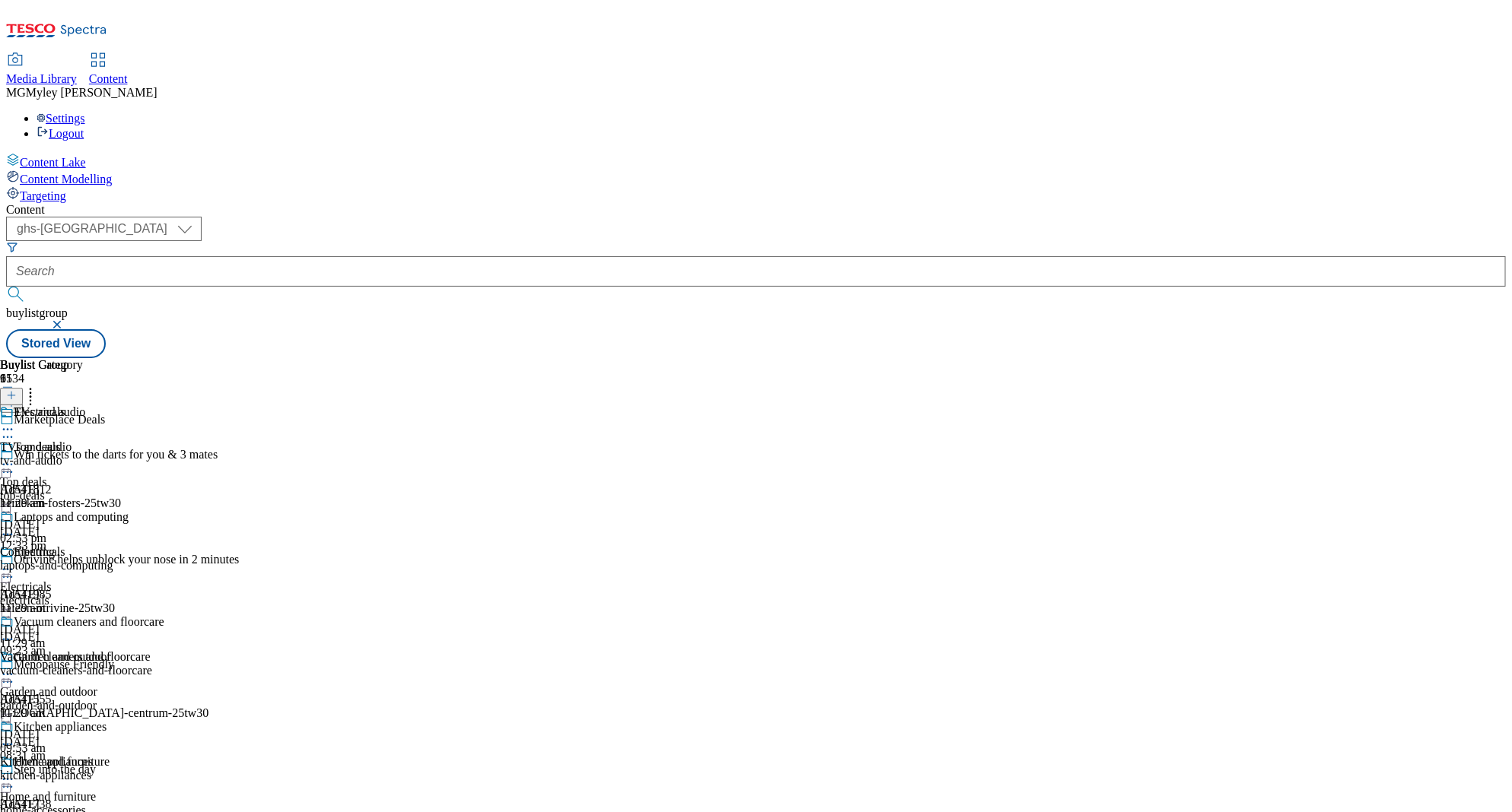
scroll to position [144, 0]
click at [110, 755] on span "Home and furniture" at bounding box center [61, 763] width 96 height 17
click at [15, 772] on icon at bounding box center [7, 779] width 15 height 15
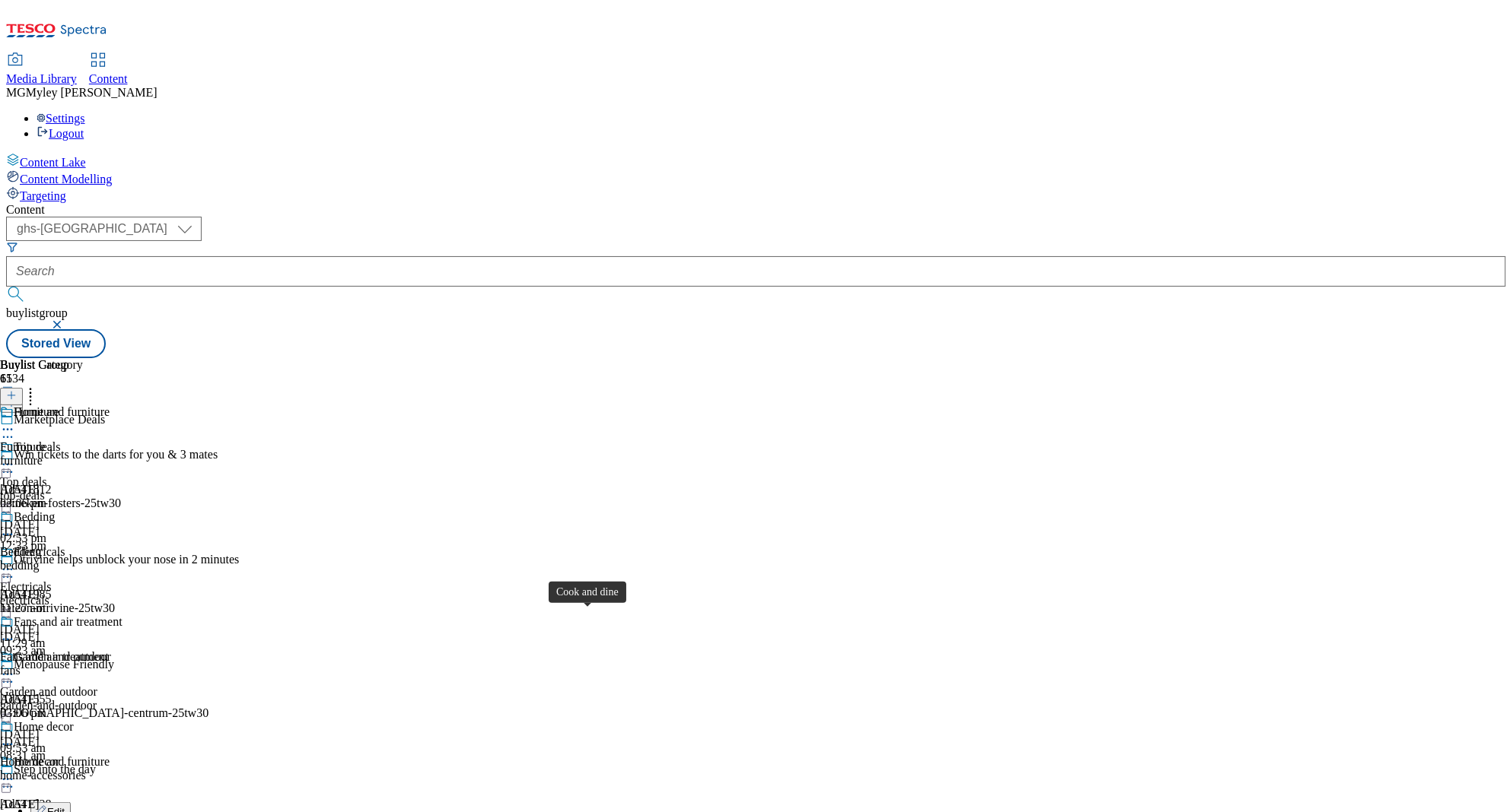
scroll to position [551, 0]
click at [15, 772] on icon at bounding box center [7, 779] width 15 height 15
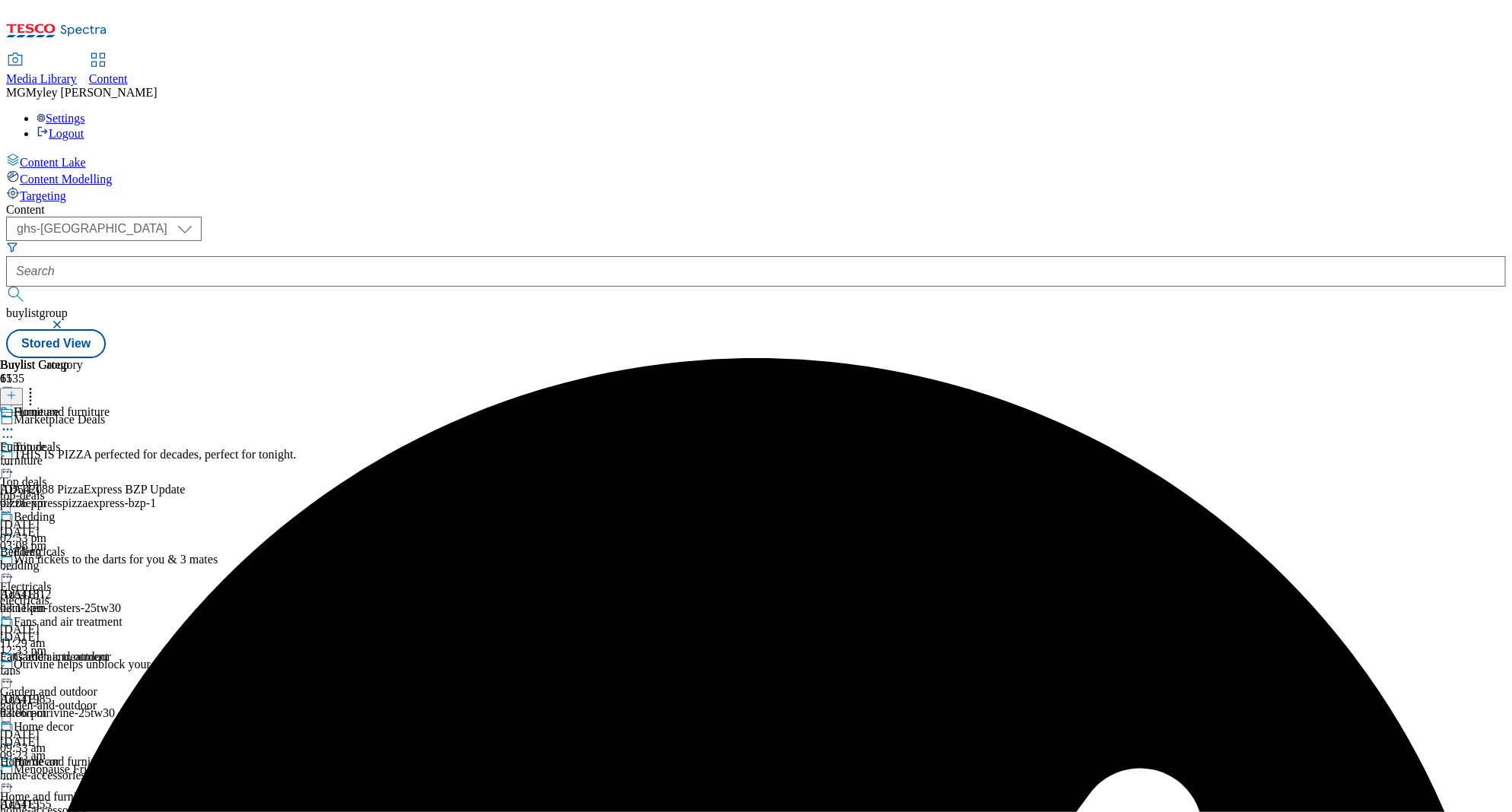
click at [15, 422] on icon at bounding box center [7, 429] width 15 height 15
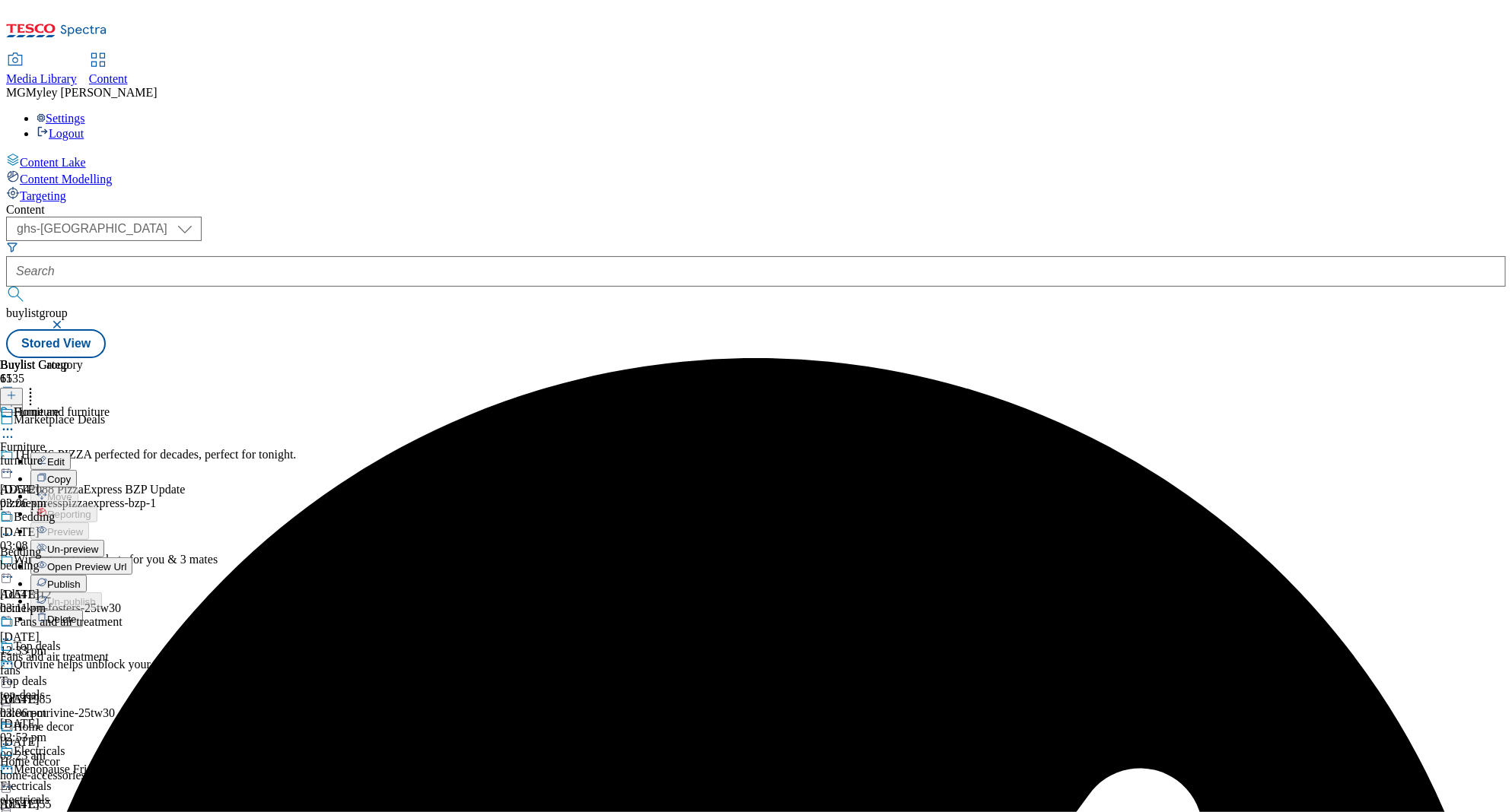
click at [81, 578] on span "Publish" at bounding box center [64, 584] width 33 height 11
